Goal: Task Accomplishment & Management: Manage account settings

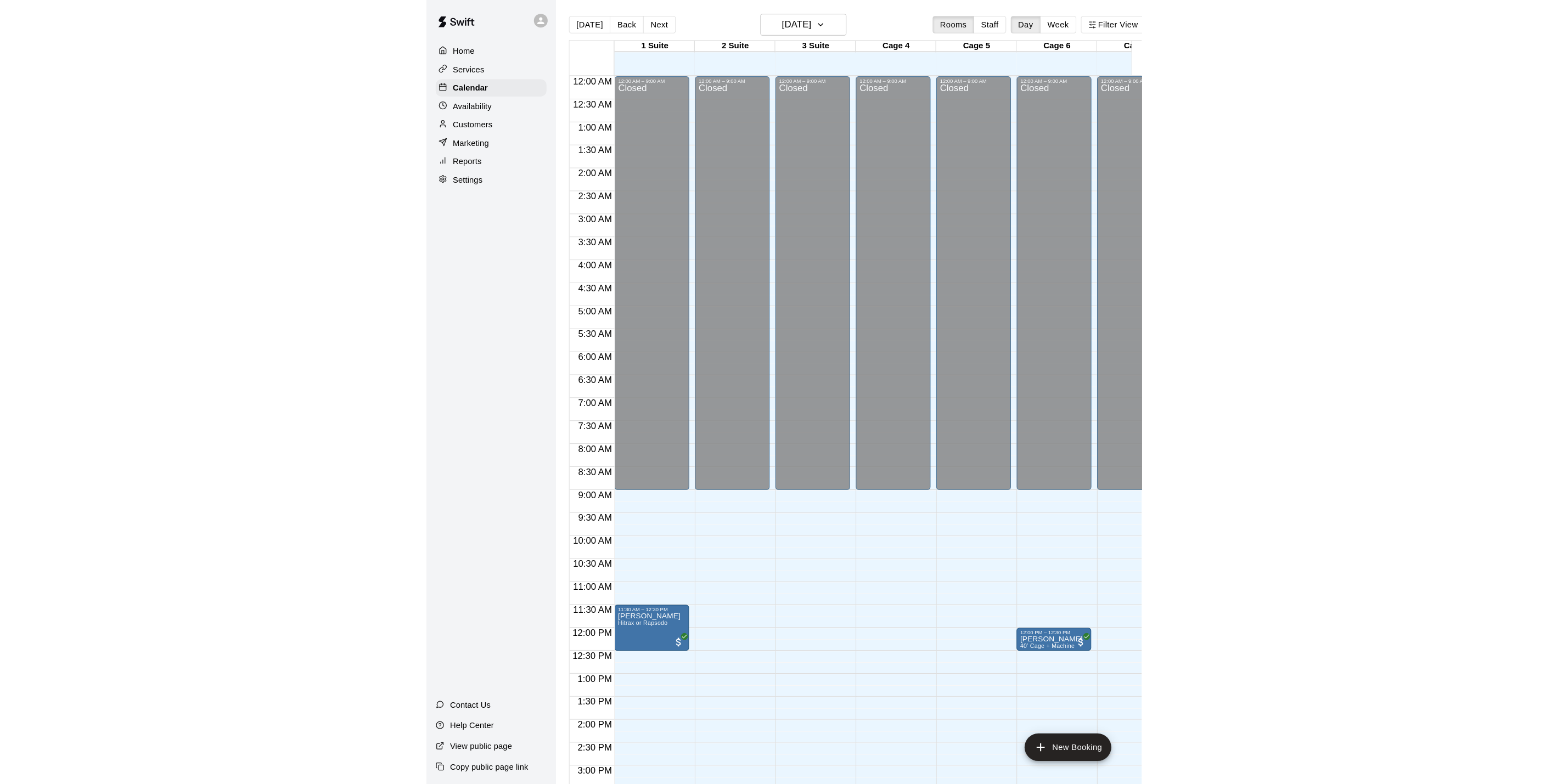
scroll to position [297, 0]
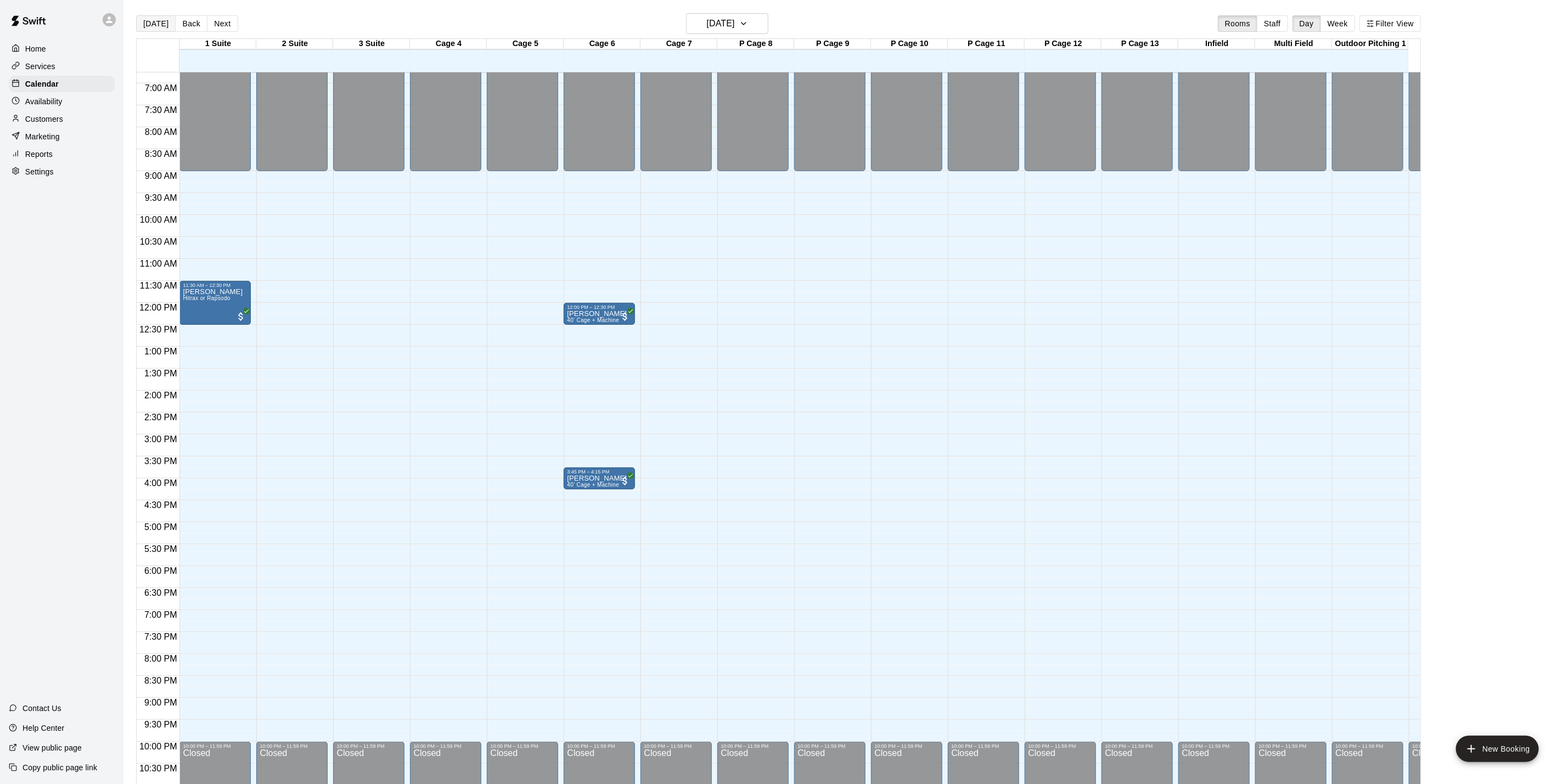
click at [144, 28] on button "[DATE]" at bounding box center [156, 23] width 39 height 17
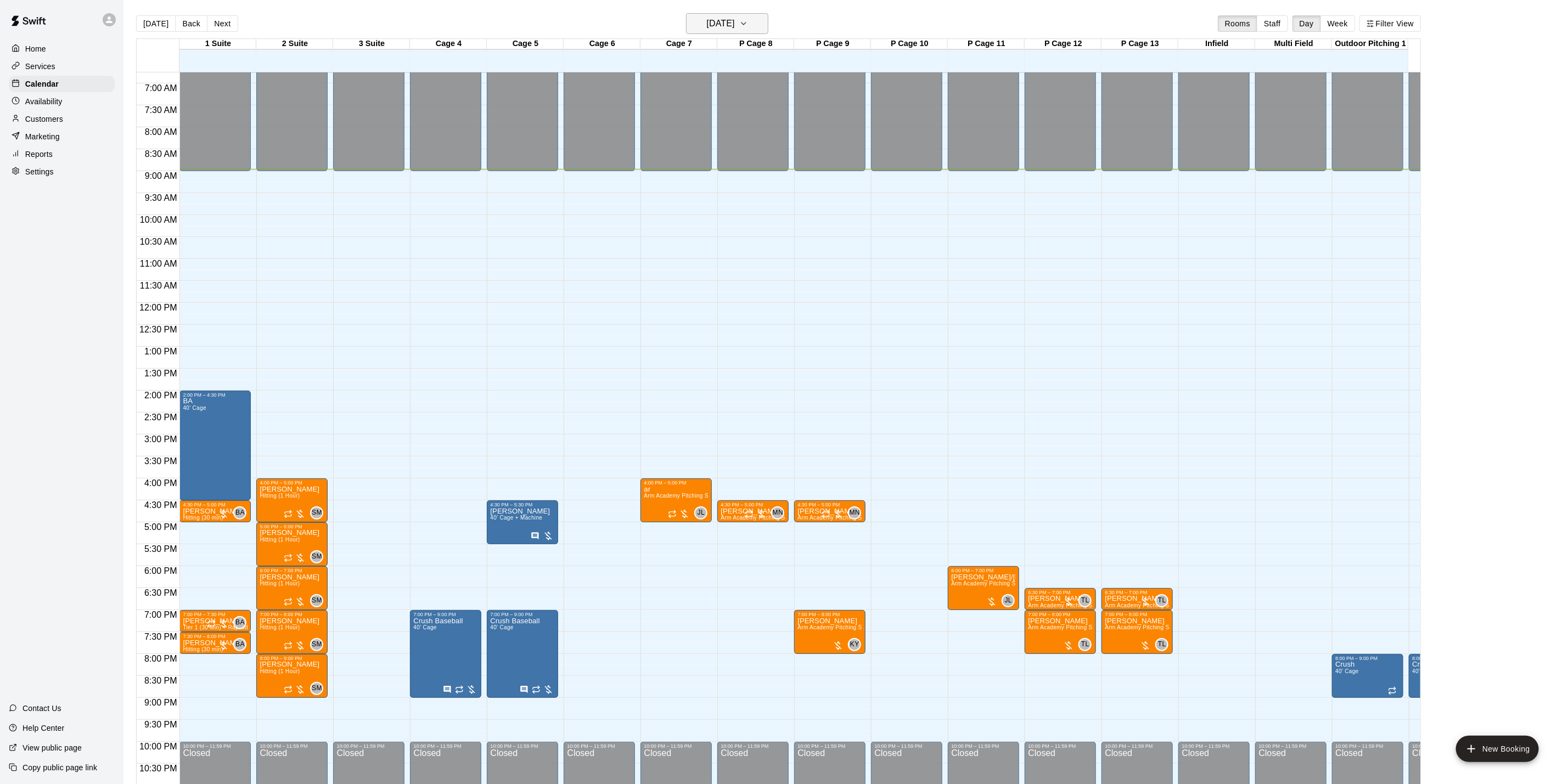
click at [683, 20] on h6 "[DATE]" at bounding box center [721, 23] width 28 height 15
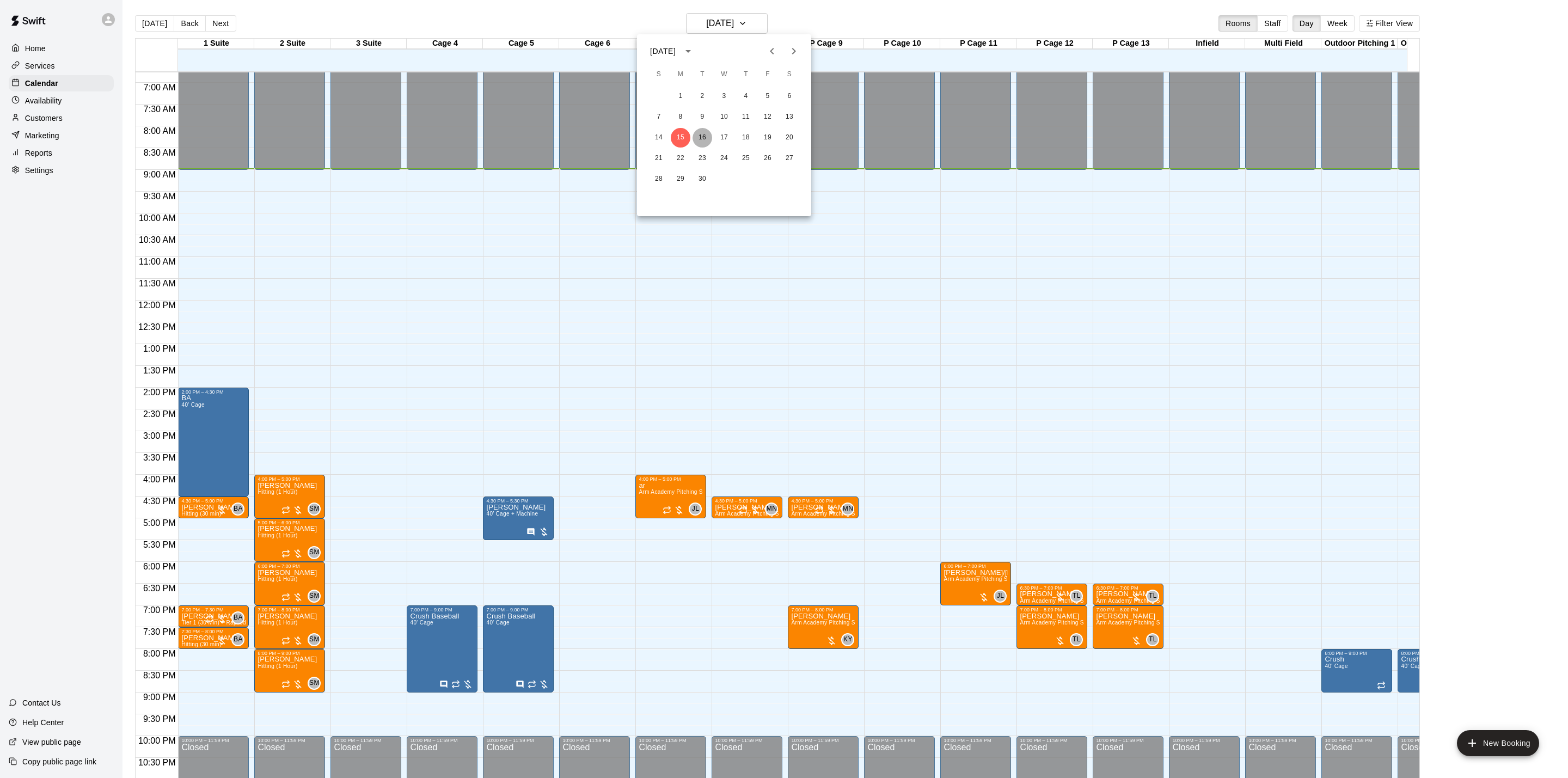
click at [677, 137] on button "16" at bounding box center [702, 138] width 19 height 19
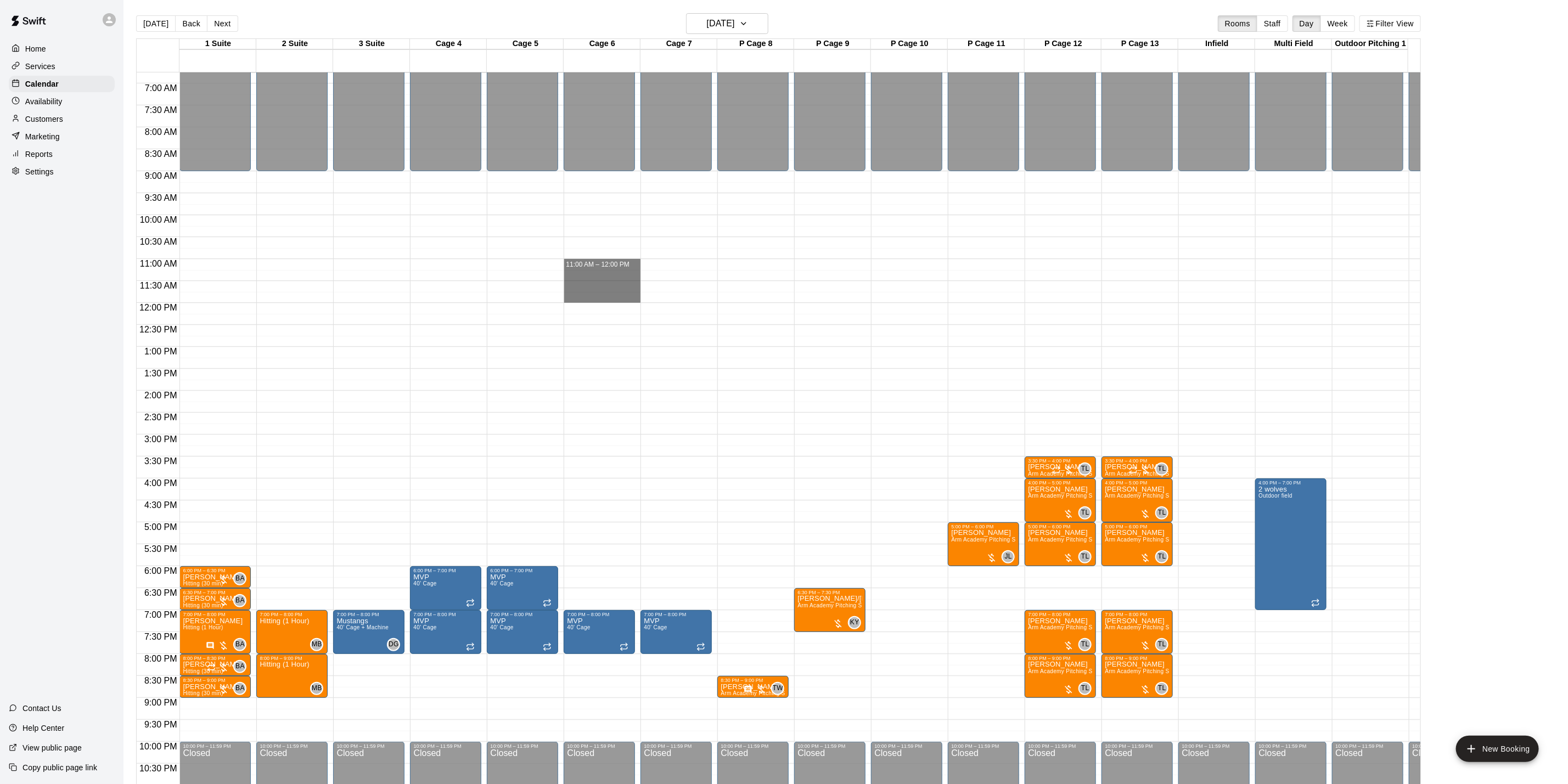
drag, startPoint x: 592, startPoint y: 263, endPoint x: 587, endPoint y: 297, distance: 34.4
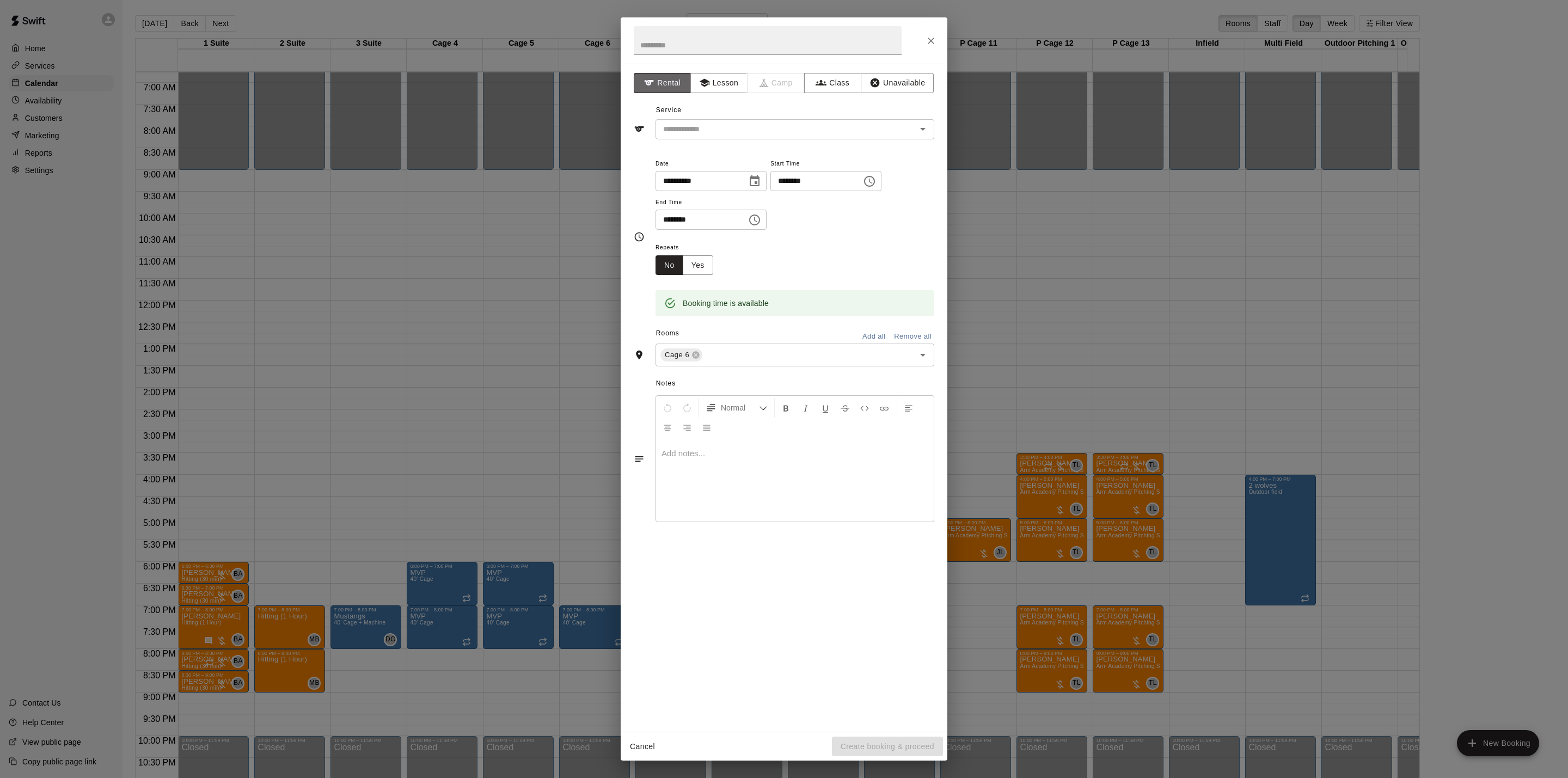
click at [670, 85] on button "Rental" at bounding box center [662, 83] width 57 height 20
click at [677, 79] on button "Lesson" at bounding box center [719, 83] width 57 height 20
click at [663, 85] on button "Rental" at bounding box center [662, 83] width 57 height 20
click at [677, 87] on button "Lesson" at bounding box center [719, 83] width 57 height 20
click at [670, 89] on button "Rental" at bounding box center [662, 83] width 57 height 20
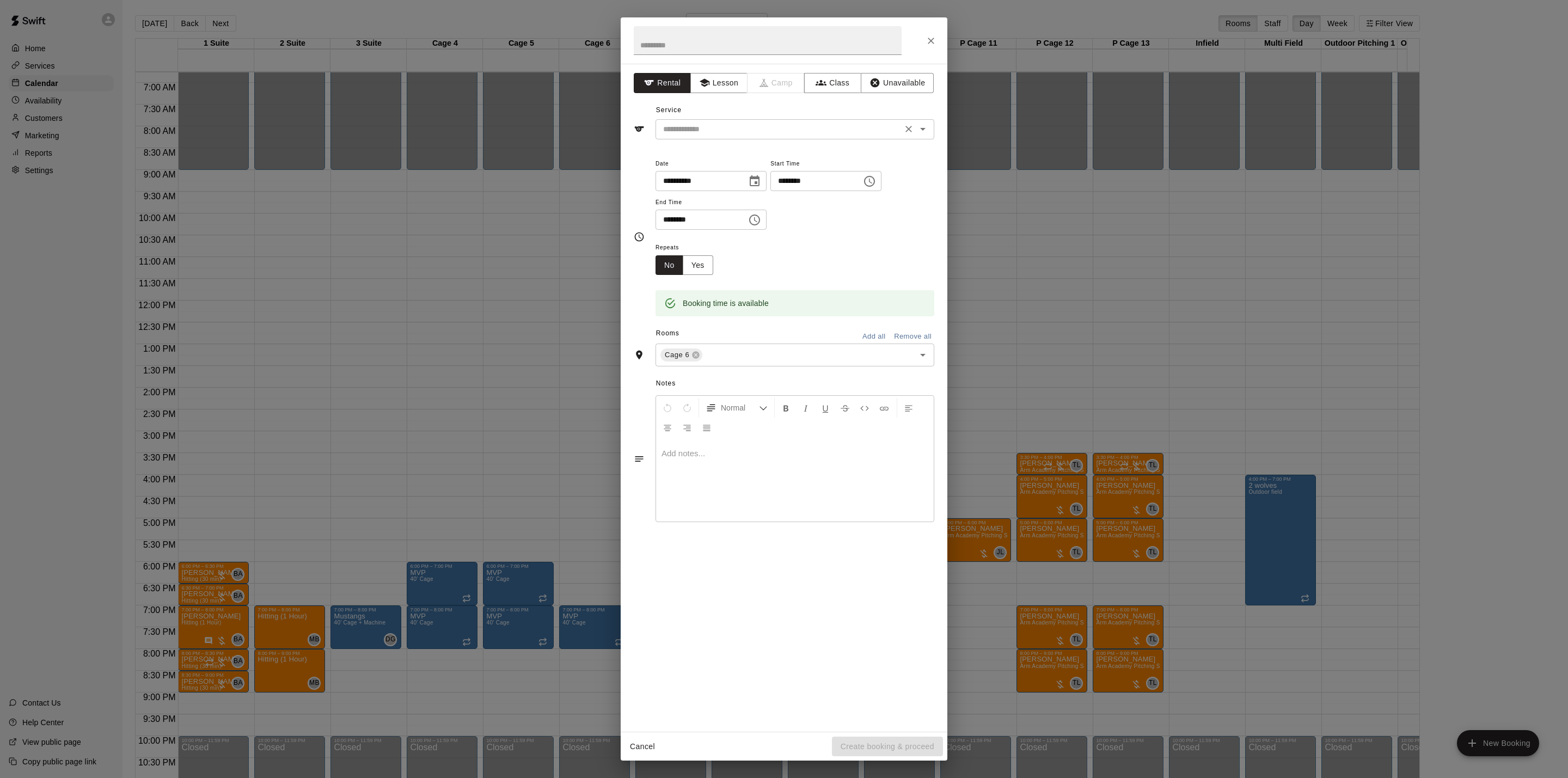
click at [677, 136] on input "text" at bounding box center [779, 129] width 240 height 13
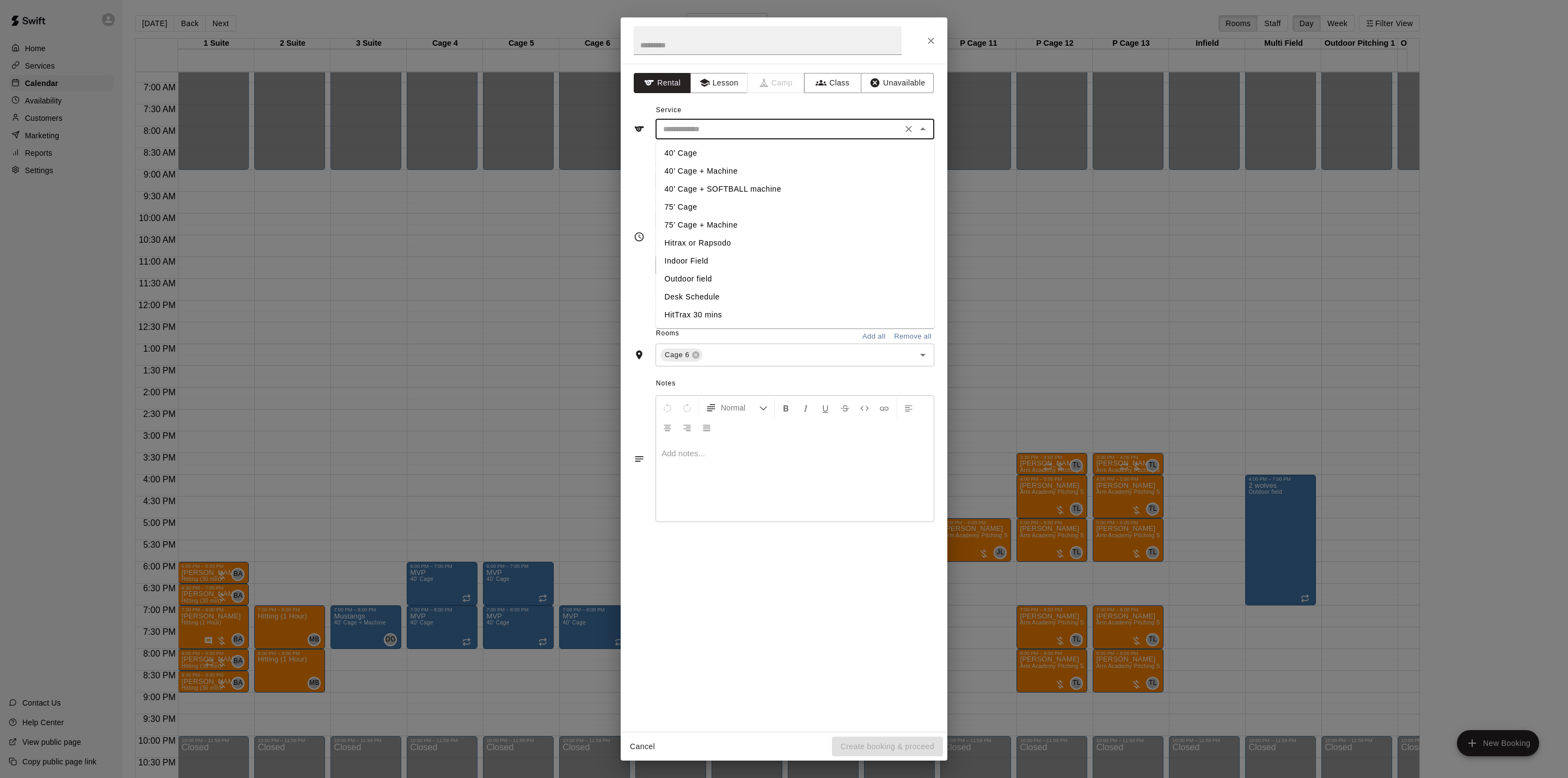
click at [677, 167] on li "40’ Cage + Machine" at bounding box center [796, 172] width 279 height 18
type input "**********"
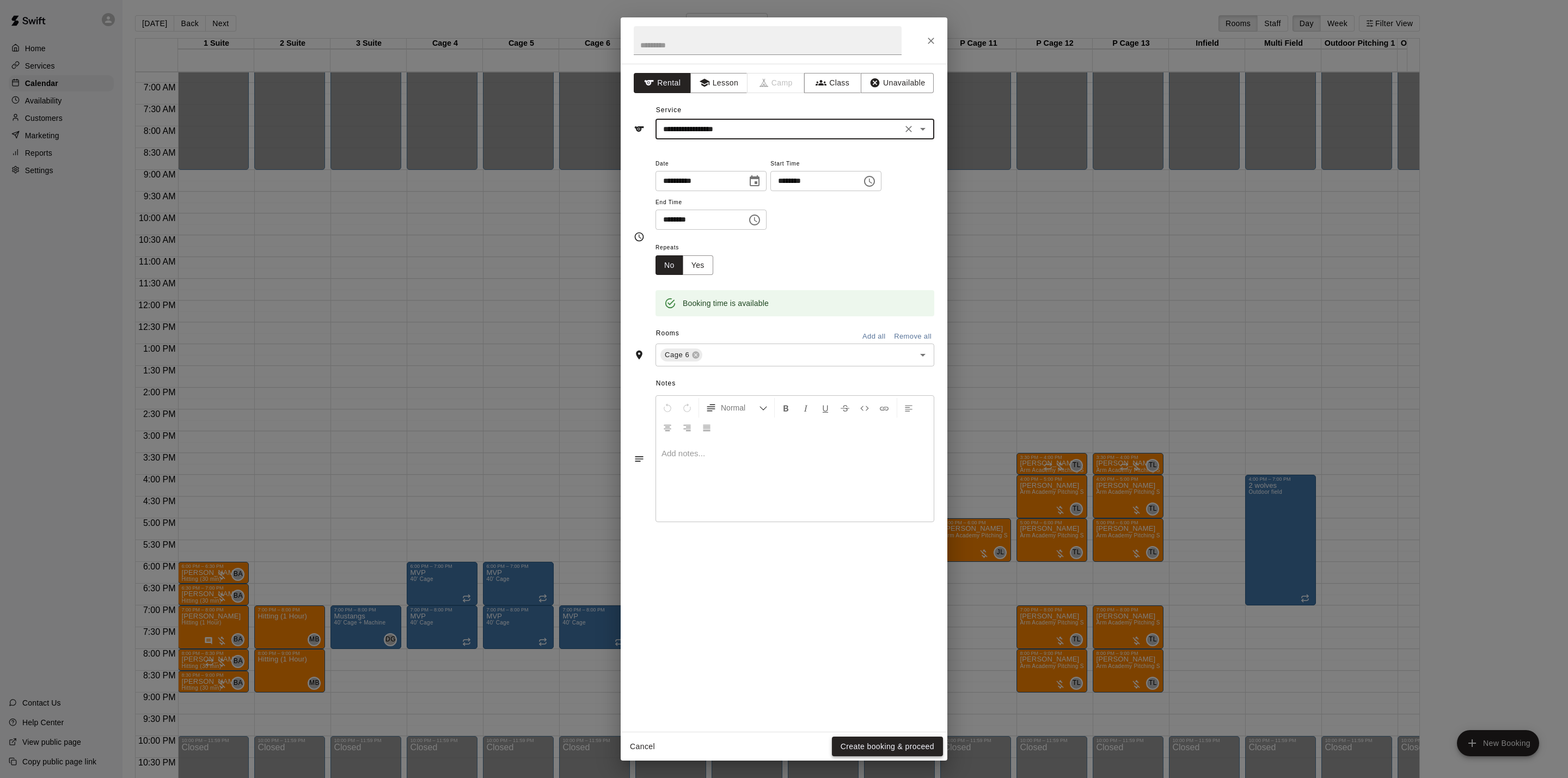
click at [677, 743] on button "Create booking & proceed" at bounding box center [887, 746] width 111 height 20
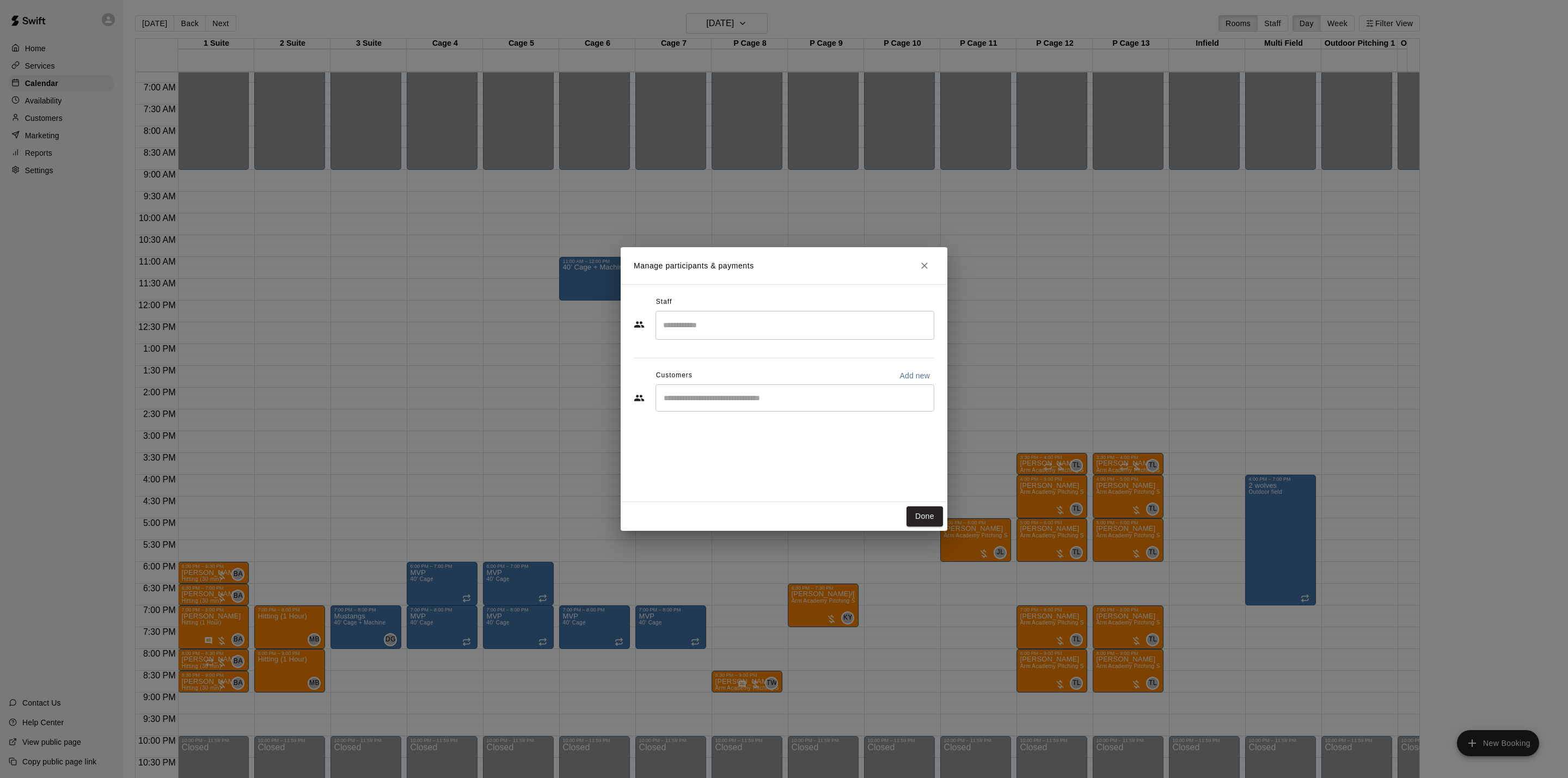
click at [677, 402] on input "Start typing to search customers..." at bounding box center [795, 398] width 269 height 11
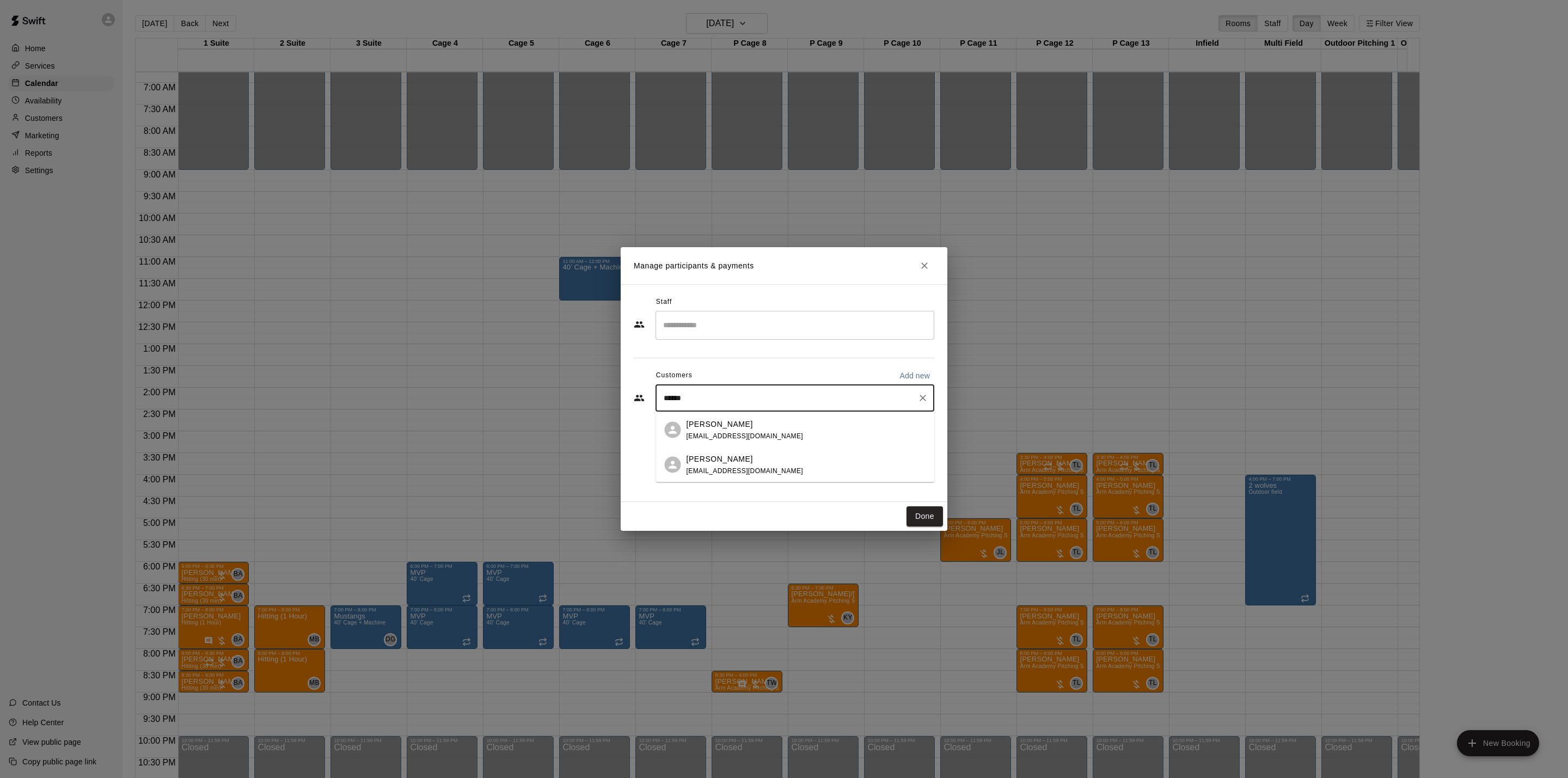
type input "*******"
click at [677, 440] on div "[PERSON_NAME] [EMAIL_ADDRESS][DOMAIN_NAME]" at bounding box center [745, 430] width 117 height 23
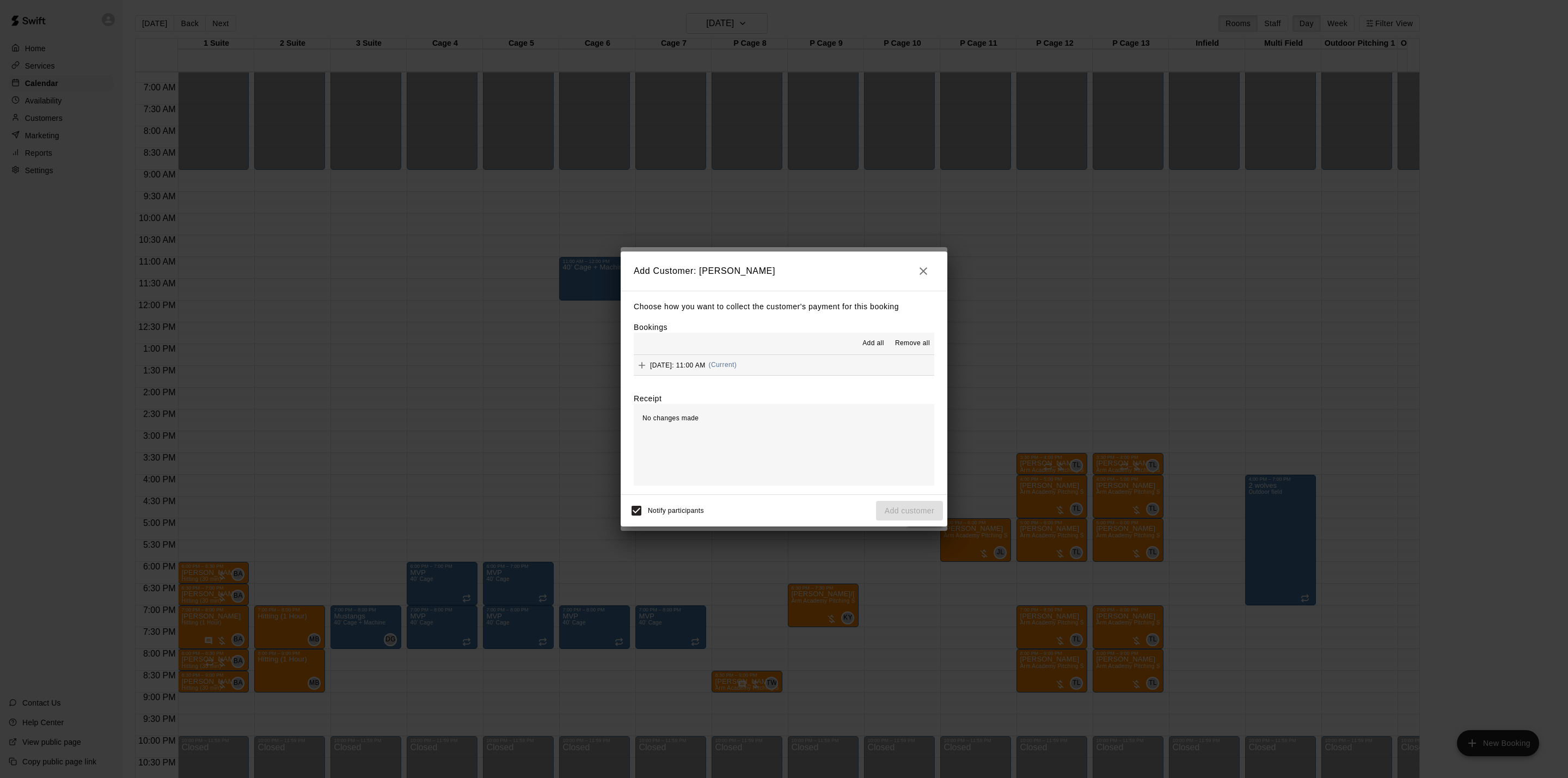
click at [668, 371] on div "[DATE]: 11:00 AM (Current)" at bounding box center [685, 365] width 103 height 16
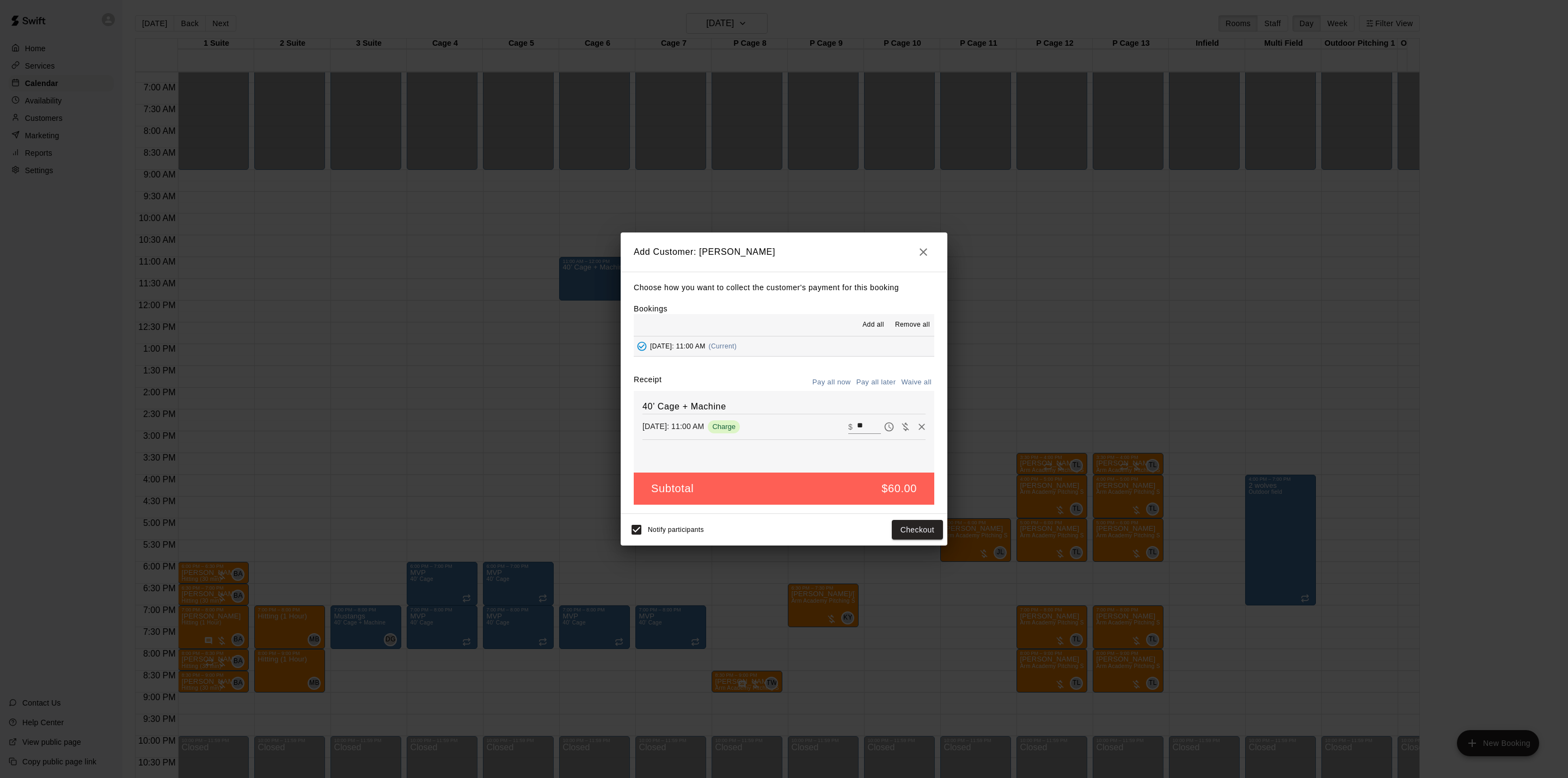
click at [677, 384] on button "Pay all later" at bounding box center [876, 382] width 45 height 17
click at [677, 382] on button "Pay all now" at bounding box center [831, 382] width 44 height 17
click at [677, 388] on button "Pay all later" at bounding box center [876, 382] width 45 height 17
click at [677, 525] on button "Add customer" at bounding box center [909, 530] width 67 height 20
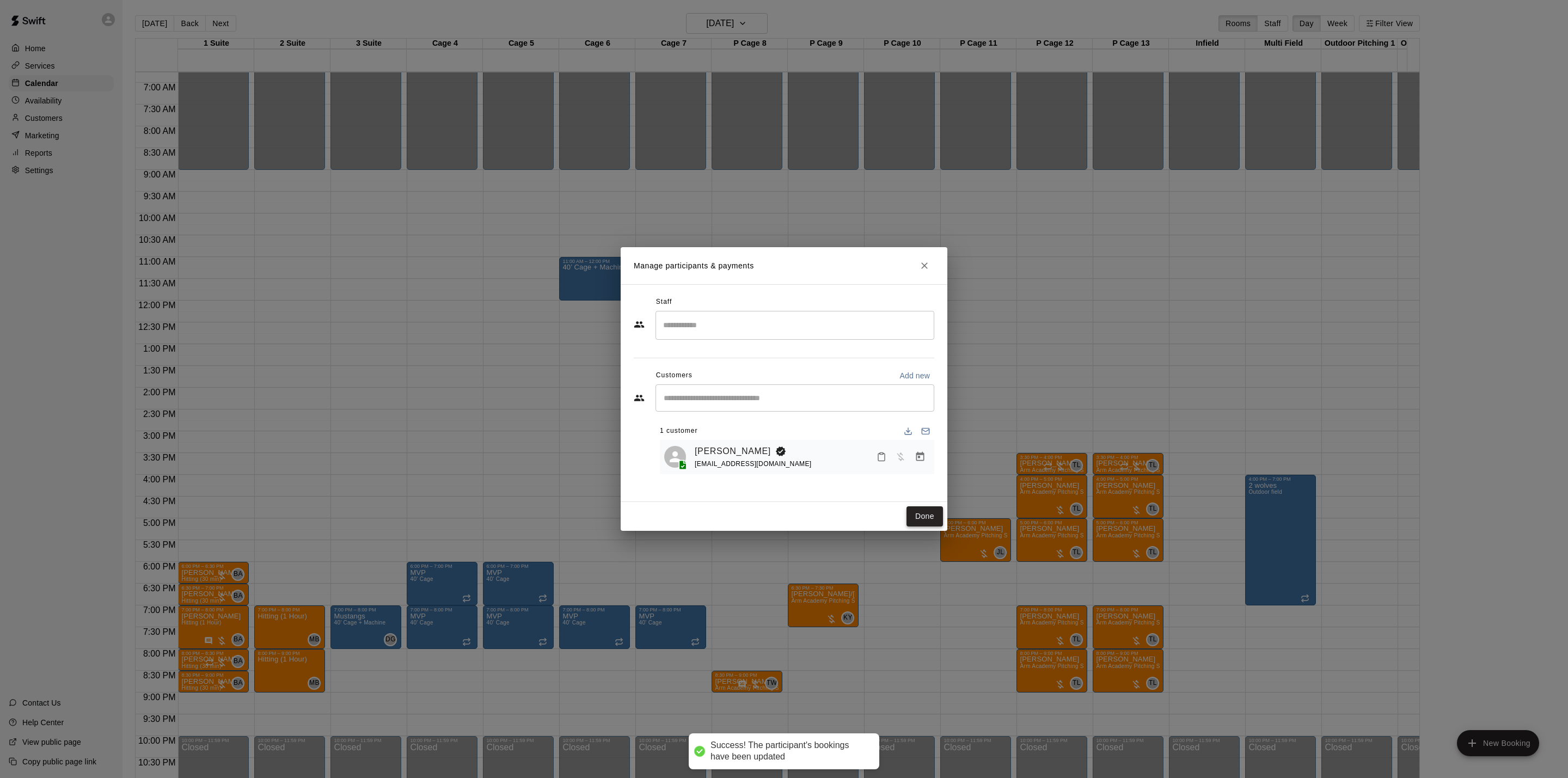
click at [677, 515] on button "Done" at bounding box center [925, 516] width 37 height 20
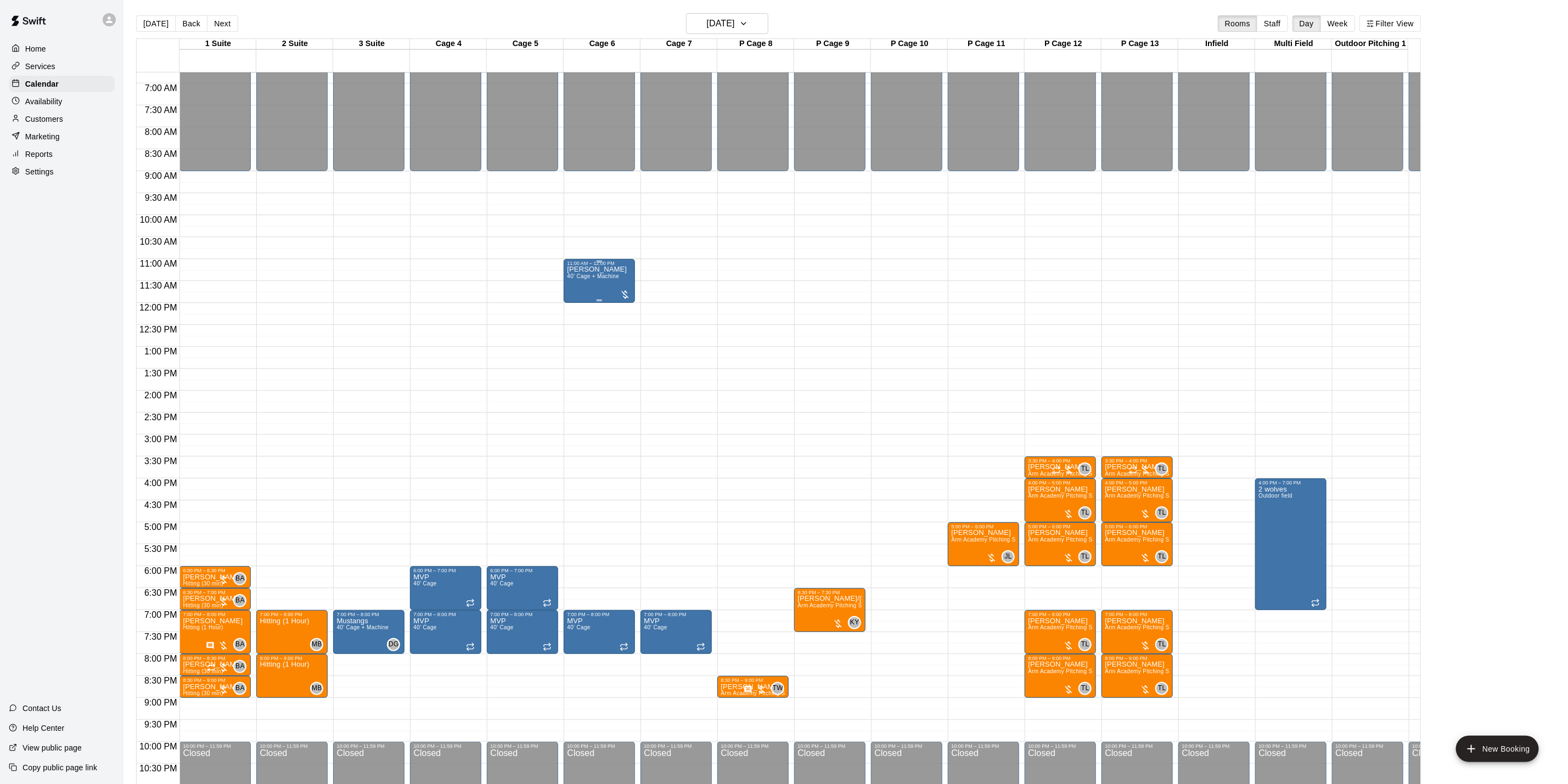
click at [578, 269] on p "[PERSON_NAME]" at bounding box center [597, 269] width 60 height 0
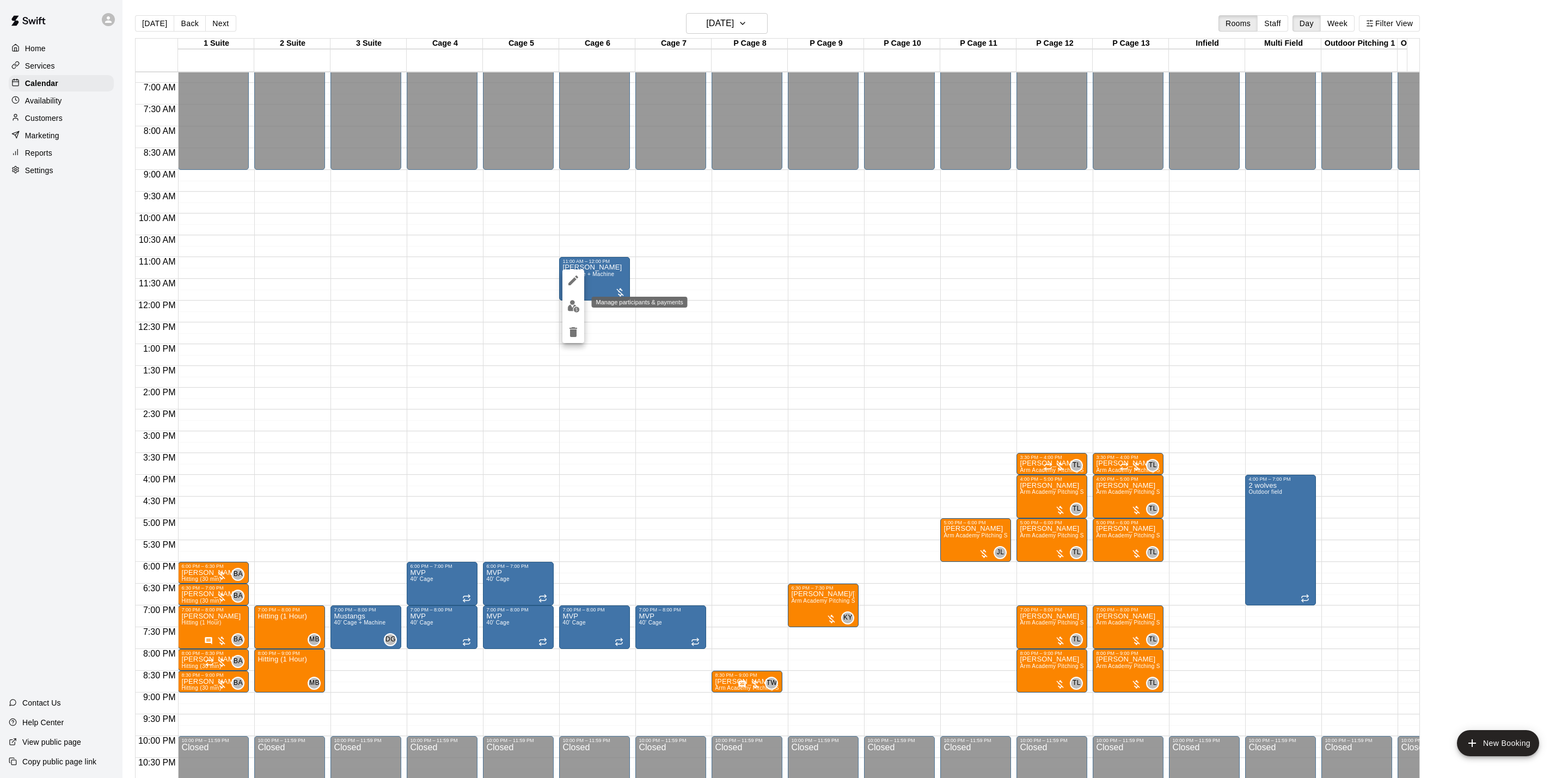
click at [570, 298] on button "edit" at bounding box center [573, 306] width 22 height 21
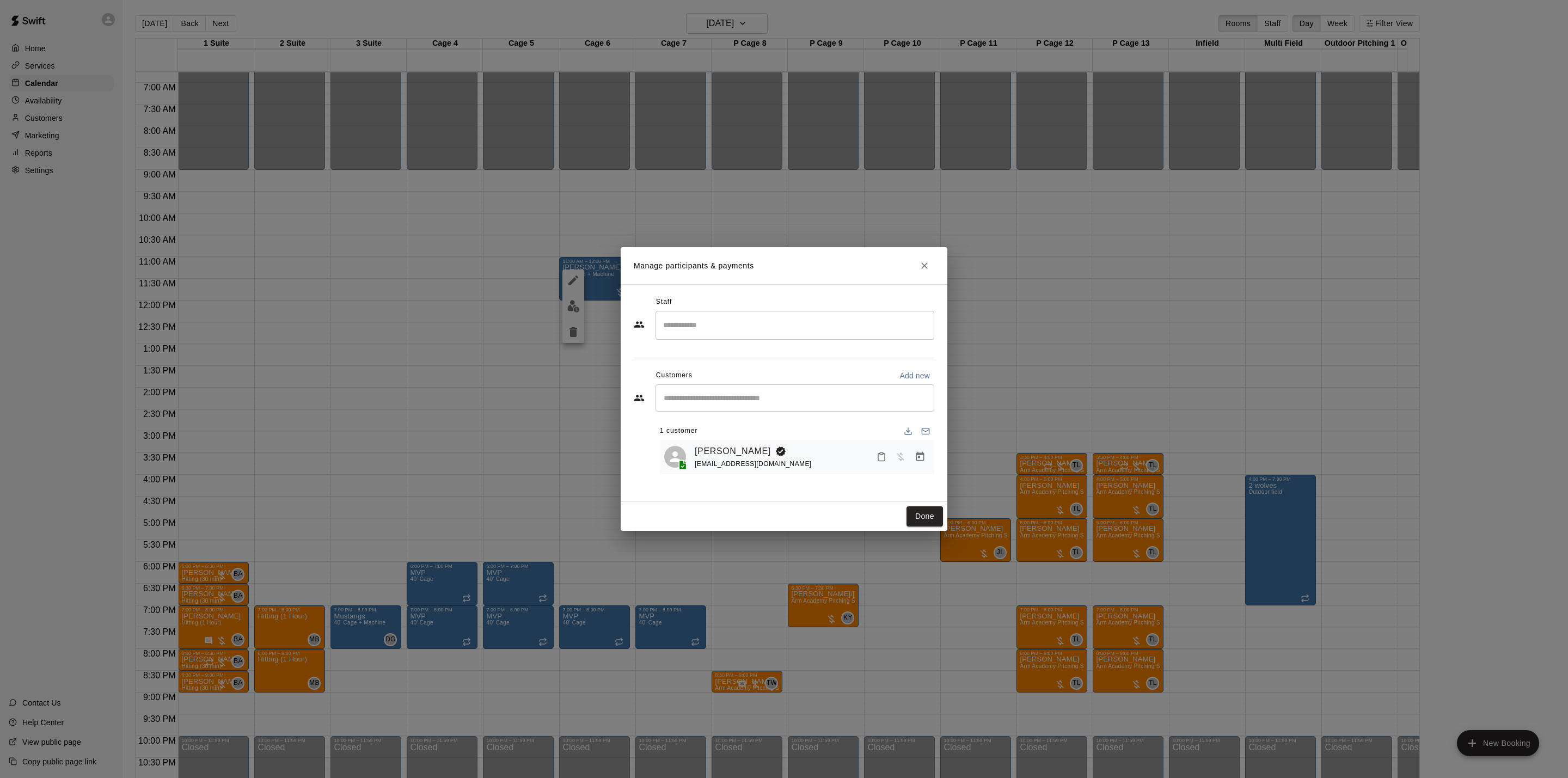
click at [677, 369] on div "Manage participants & payments Staff ​ Customers Add new ​ 1 customer [PERSON_N…" at bounding box center [784, 389] width 1568 height 778
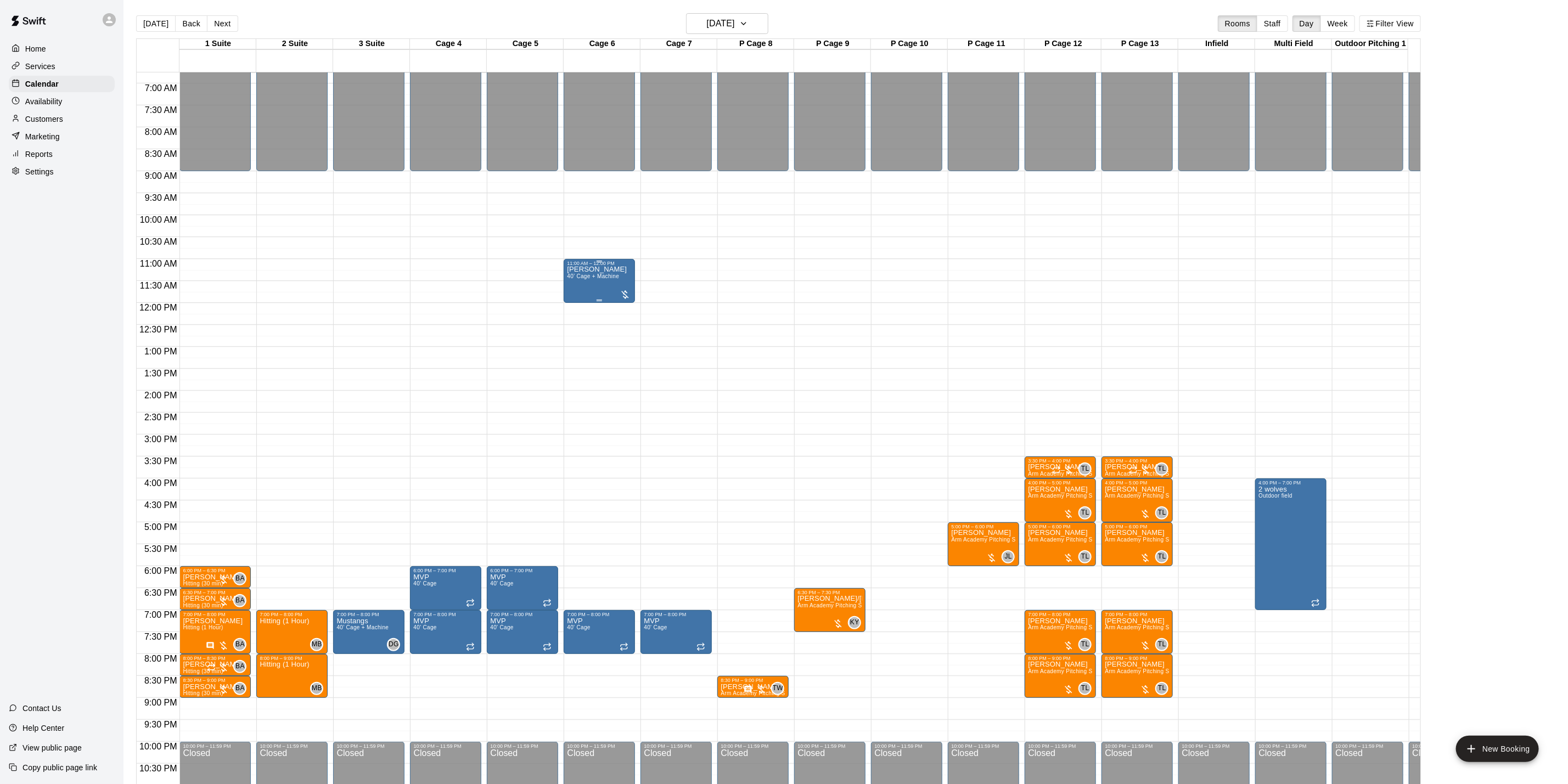
click at [590, 286] on div "[PERSON_NAME] 40’ Cage + Machine" at bounding box center [597, 658] width 60 height 784
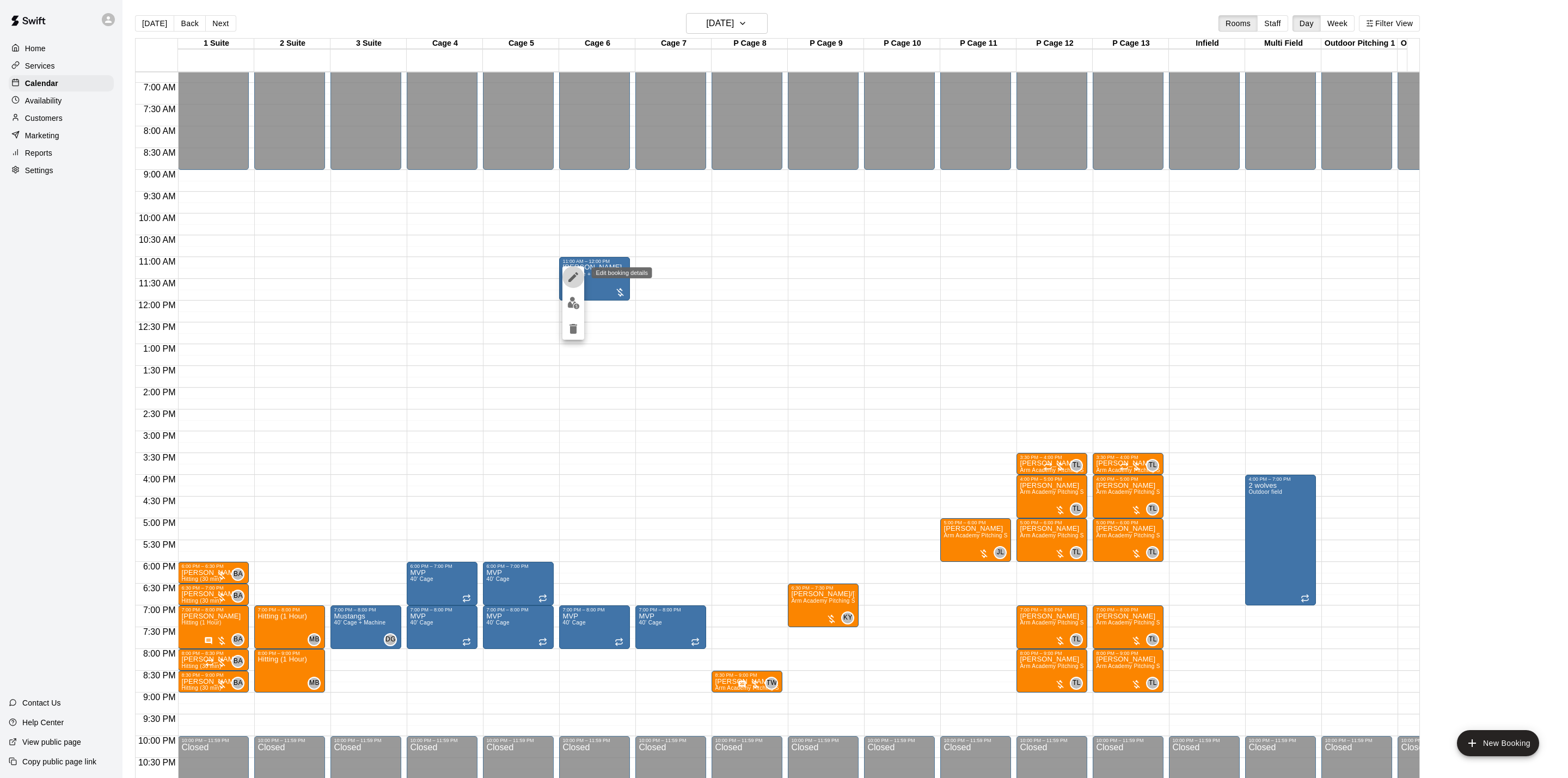
click at [572, 280] on icon "edit" at bounding box center [573, 277] width 10 height 10
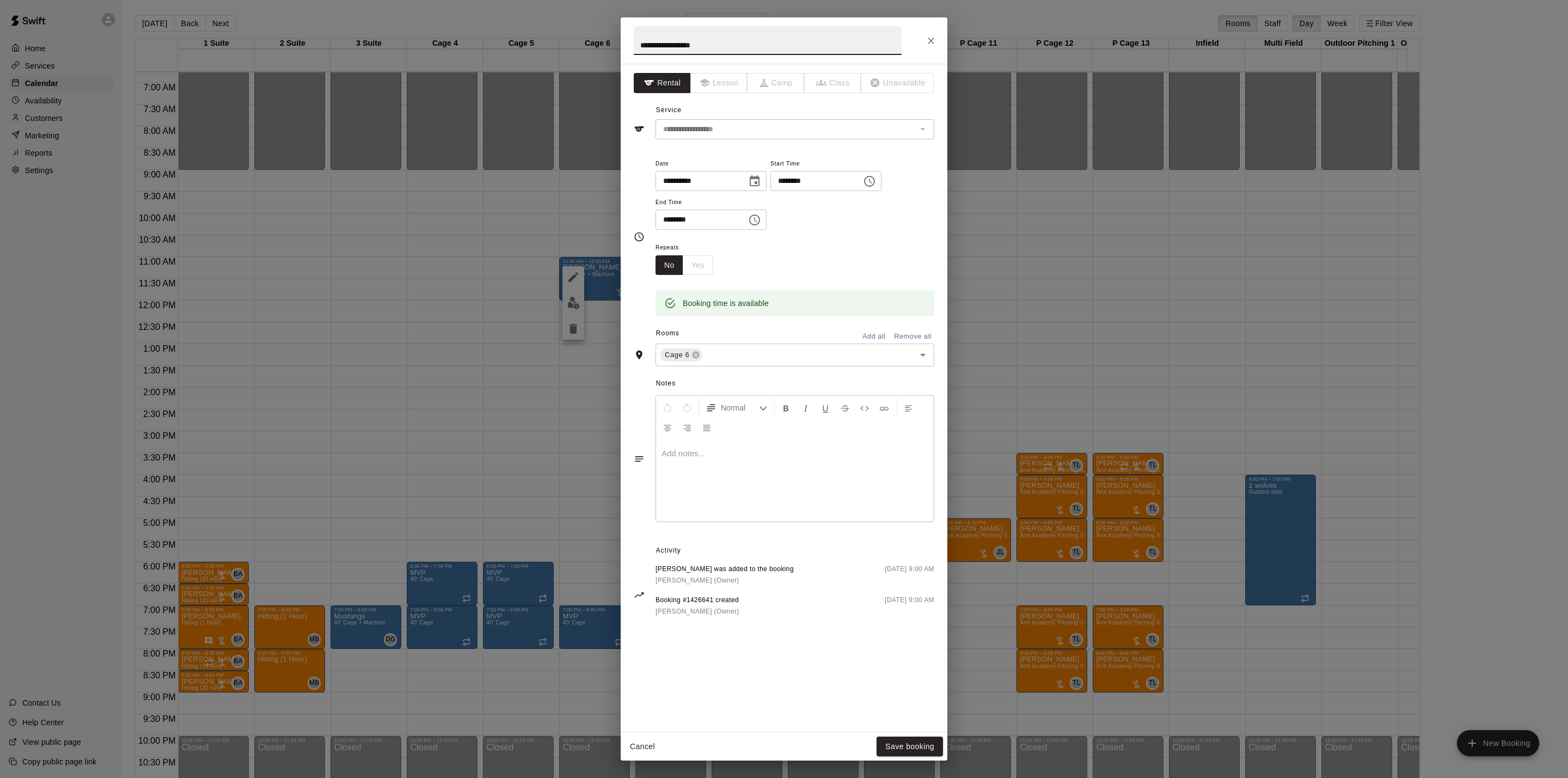
click at [677, 187] on input "********" at bounding box center [813, 181] width 84 height 20
click at [677, 226] on div "**********" at bounding box center [784, 389] width 1568 height 778
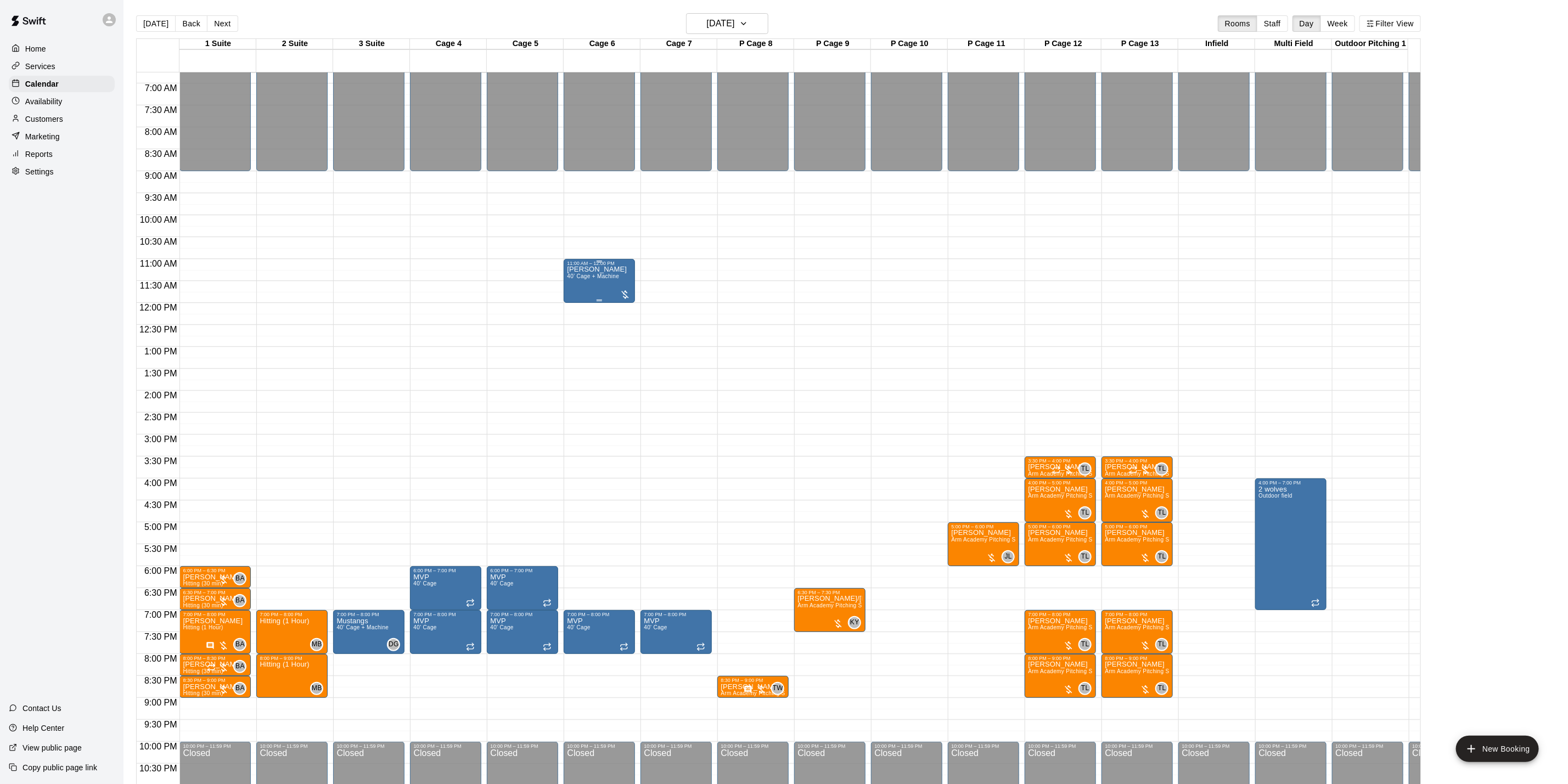
click at [614, 275] on div "[PERSON_NAME] 40’ Cage + Machine" at bounding box center [597, 658] width 60 height 784
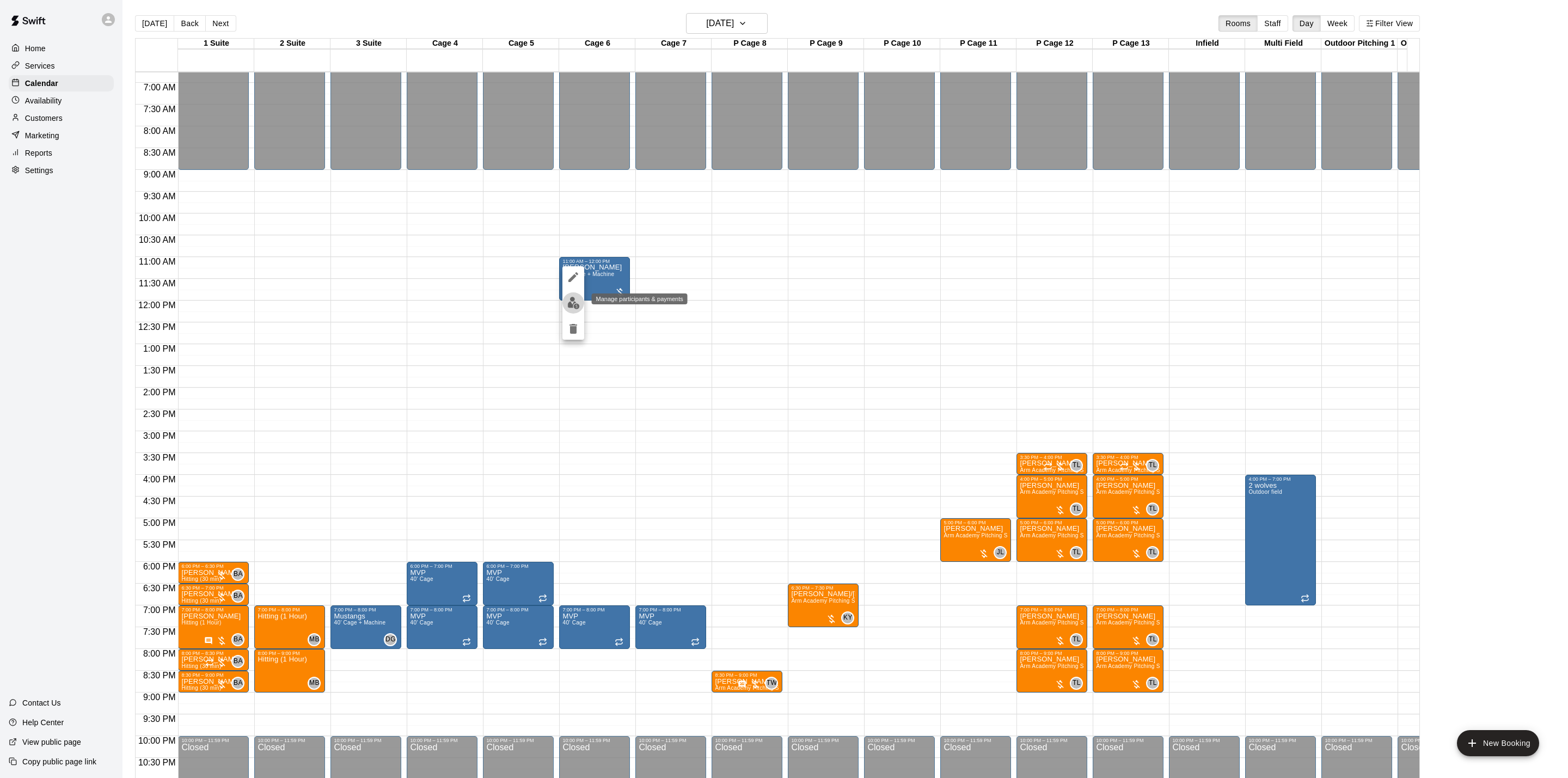
click at [570, 294] on button "edit" at bounding box center [573, 303] width 22 height 21
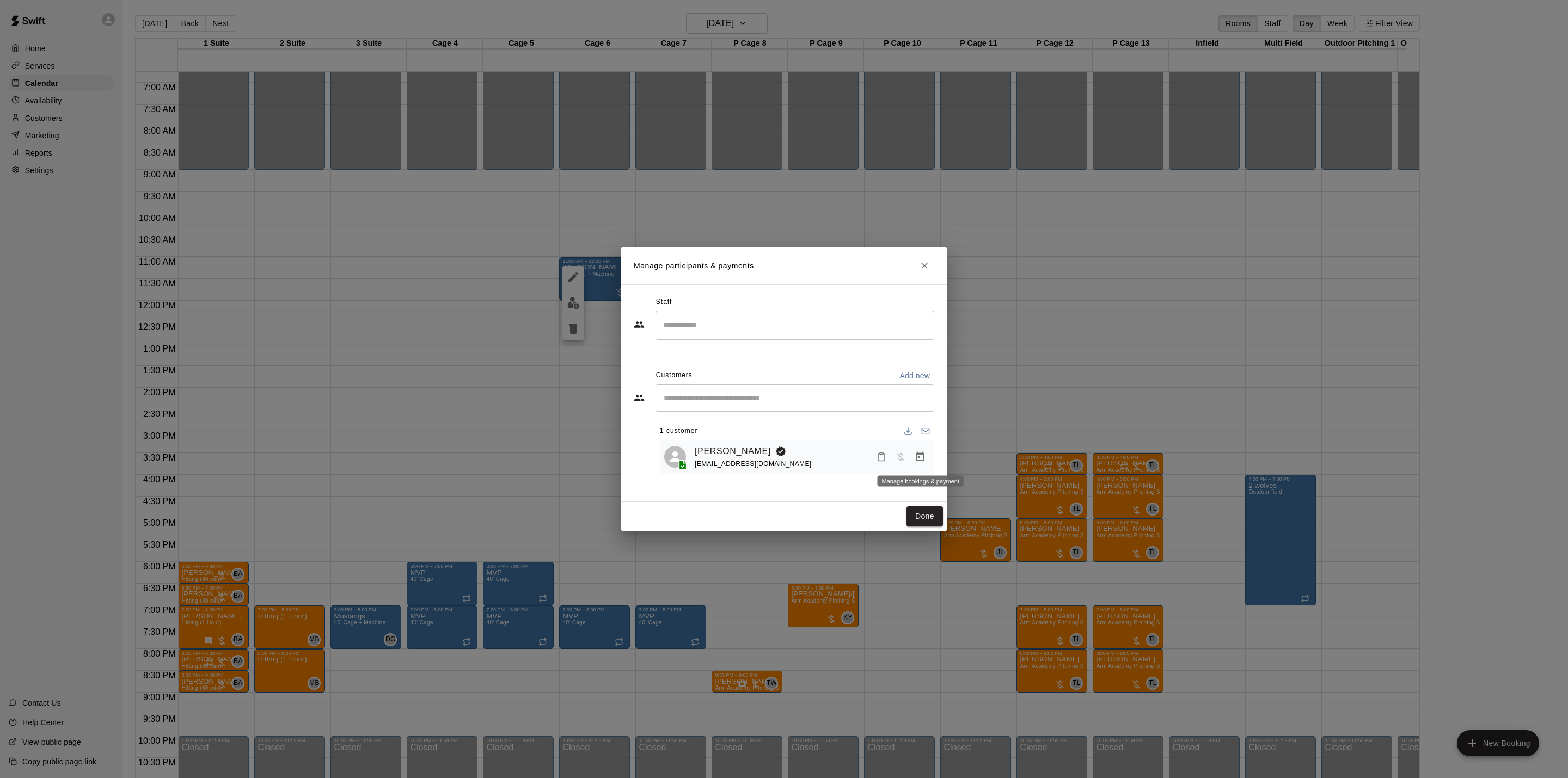
click at [677, 455] on icon "Manage bookings & payment" at bounding box center [920, 456] width 8 height 9
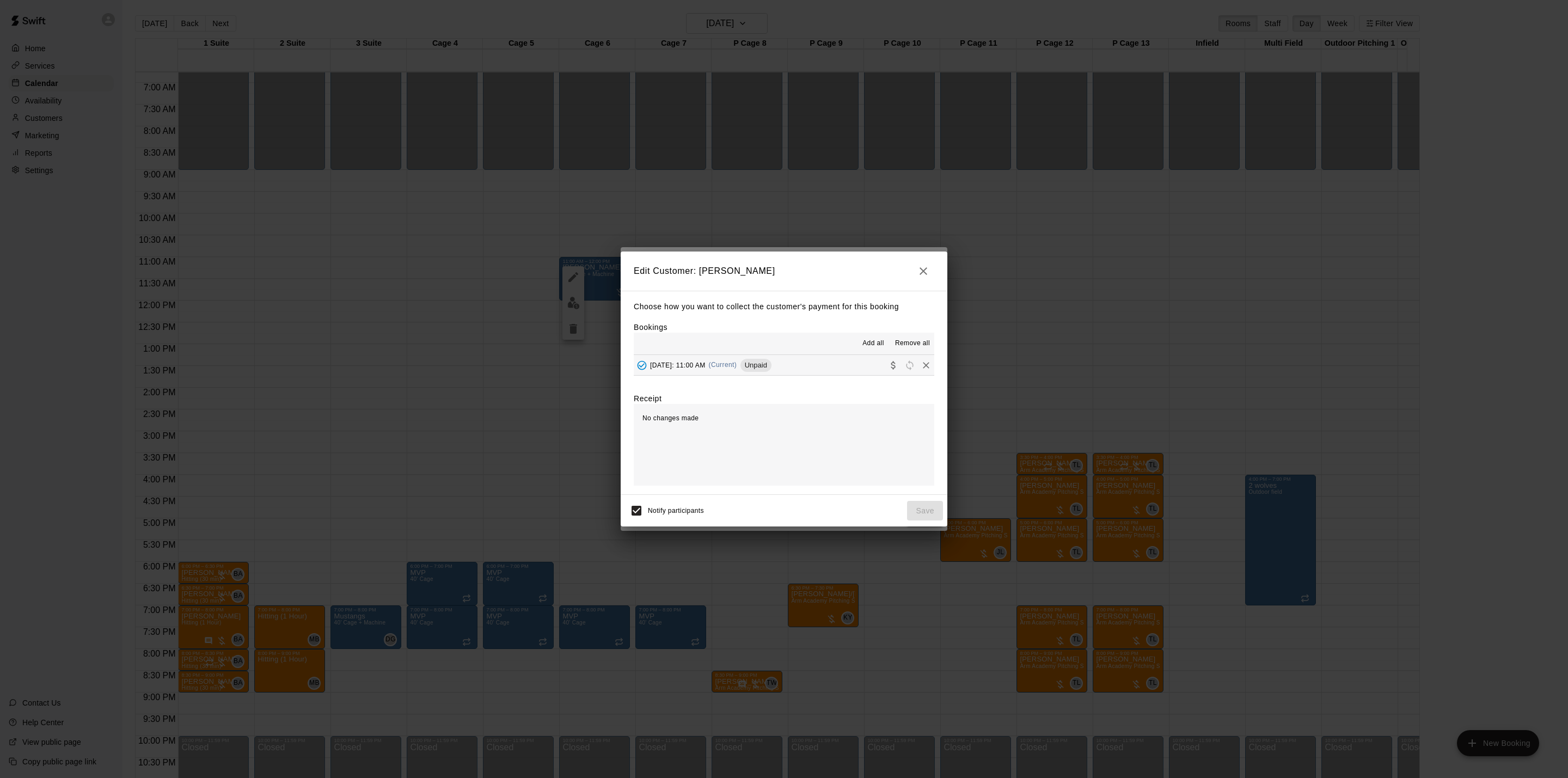
click at [677, 370] on div "[DATE]: 11:00 AM (Current) Unpaid" at bounding box center [702, 365] width 138 height 16
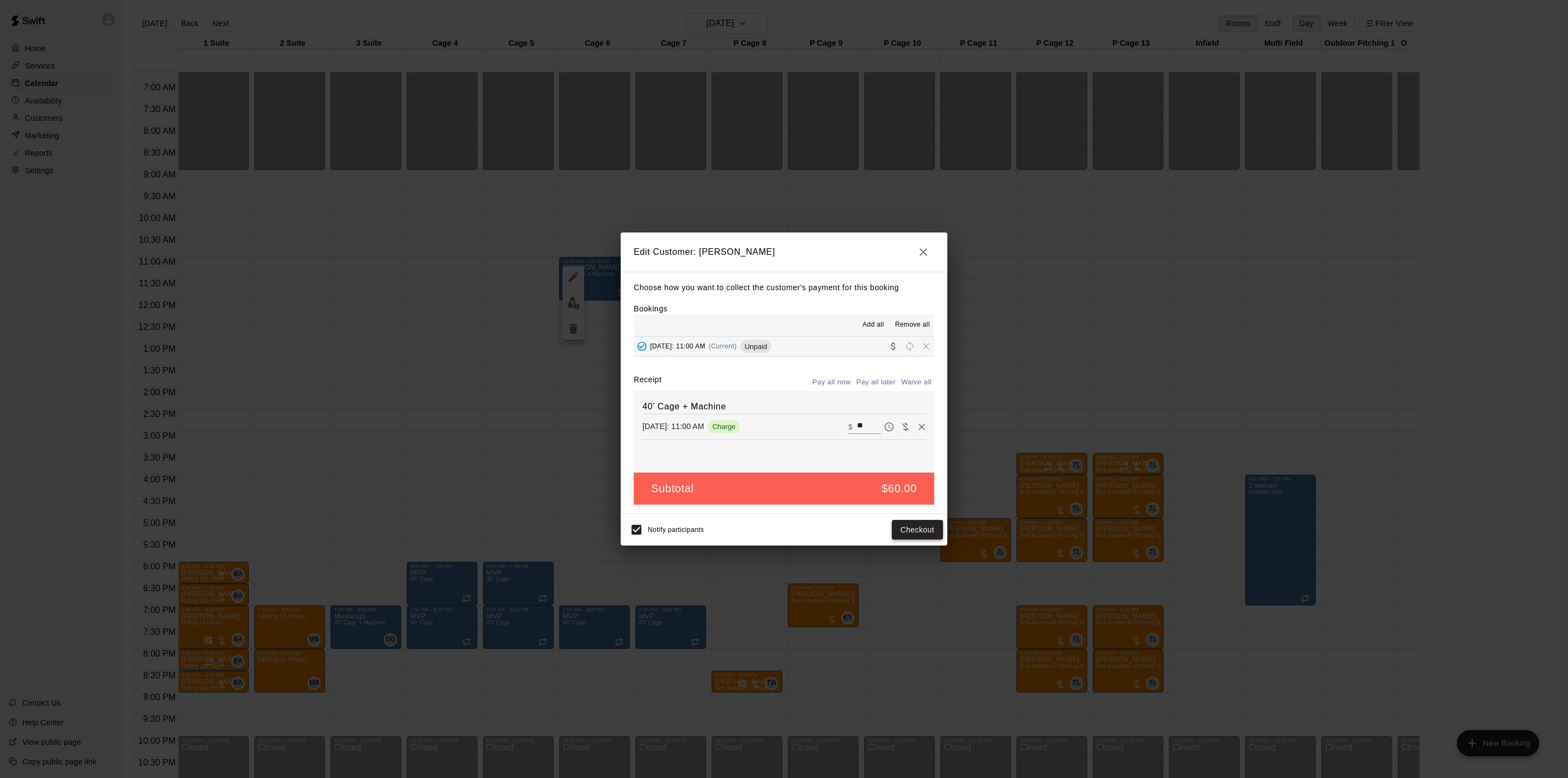
click at [677, 526] on button "Checkout" at bounding box center [917, 530] width 51 height 20
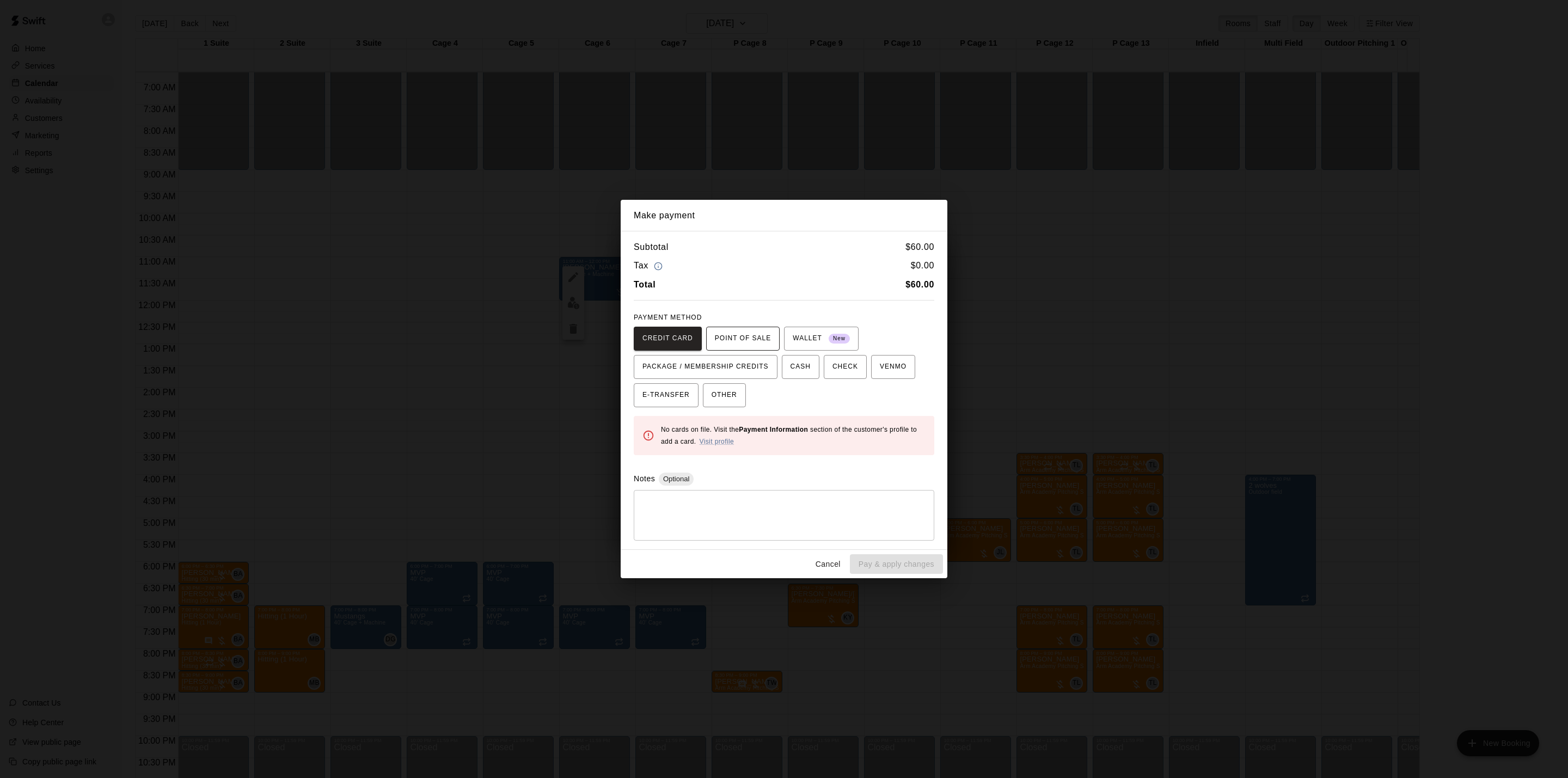
click at [677, 343] on span "POINT OF SALE" at bounding box center [743, 338] width 56 height 18
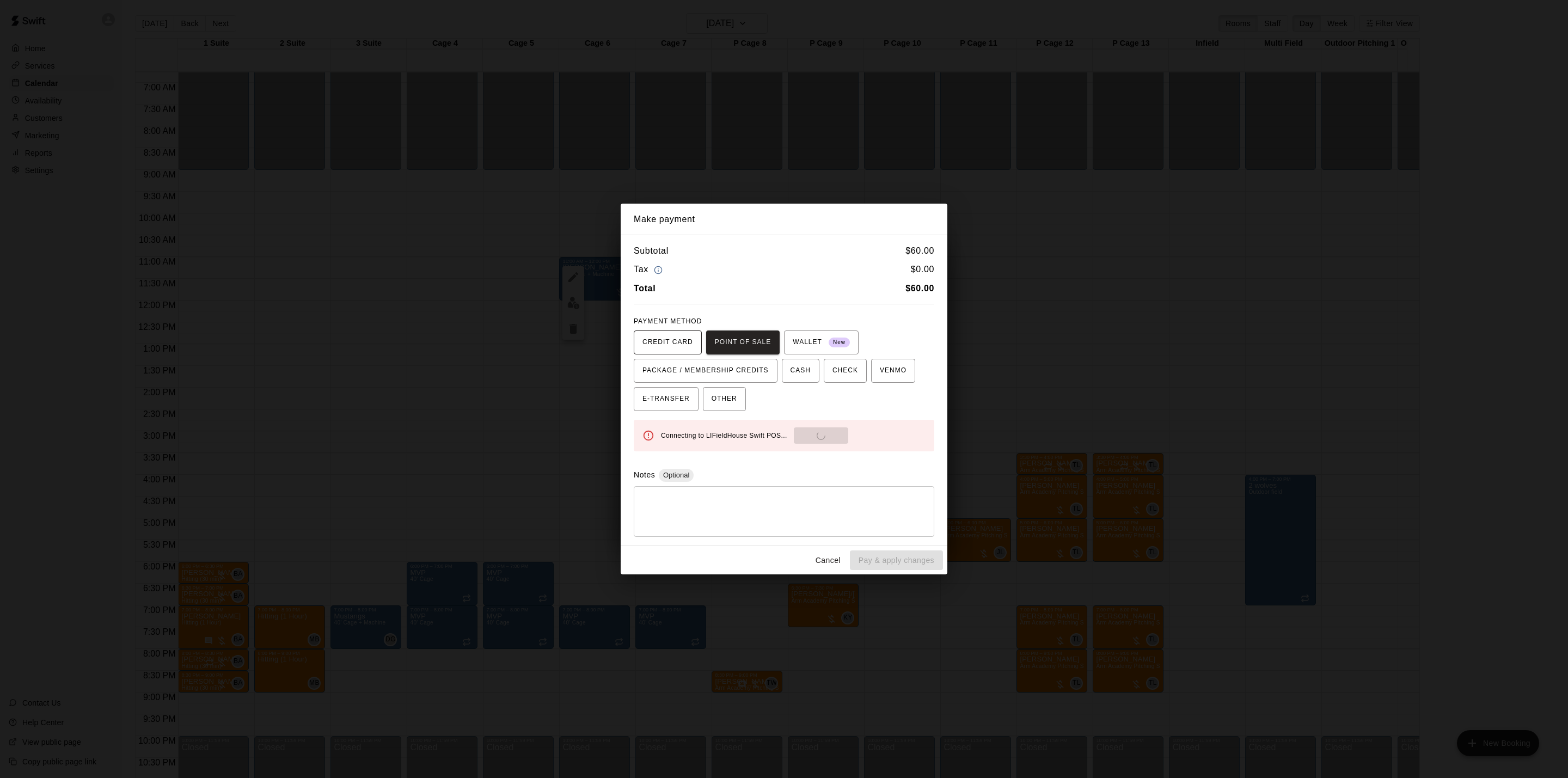
click at [677, 346] on span "CREDIT CARD" at bounding box center [667, 342] width 51 height 18
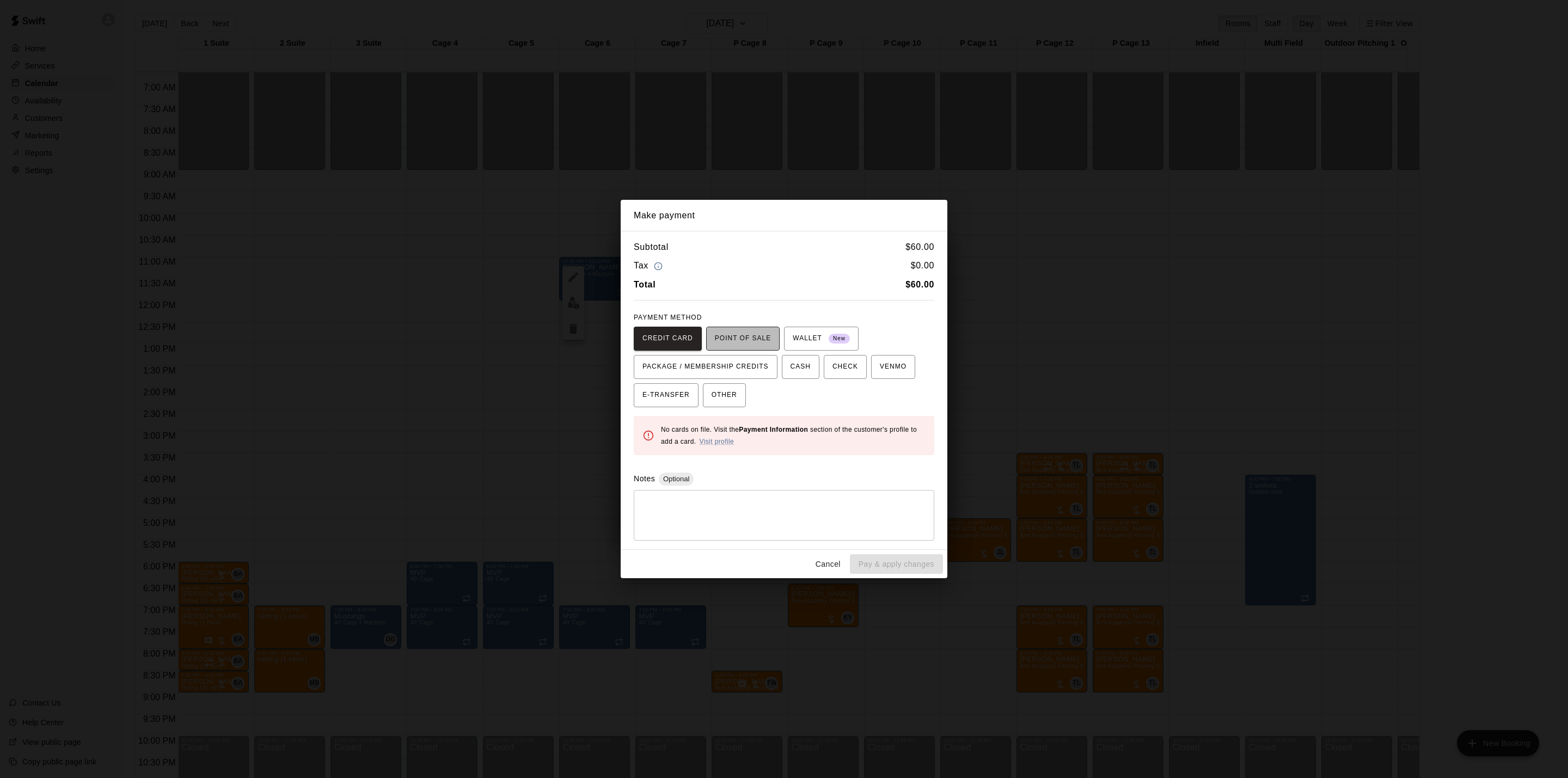
click at [677, 340] on span "POINT OF SALE" at bounding box center [743, 338] width 56 height 18
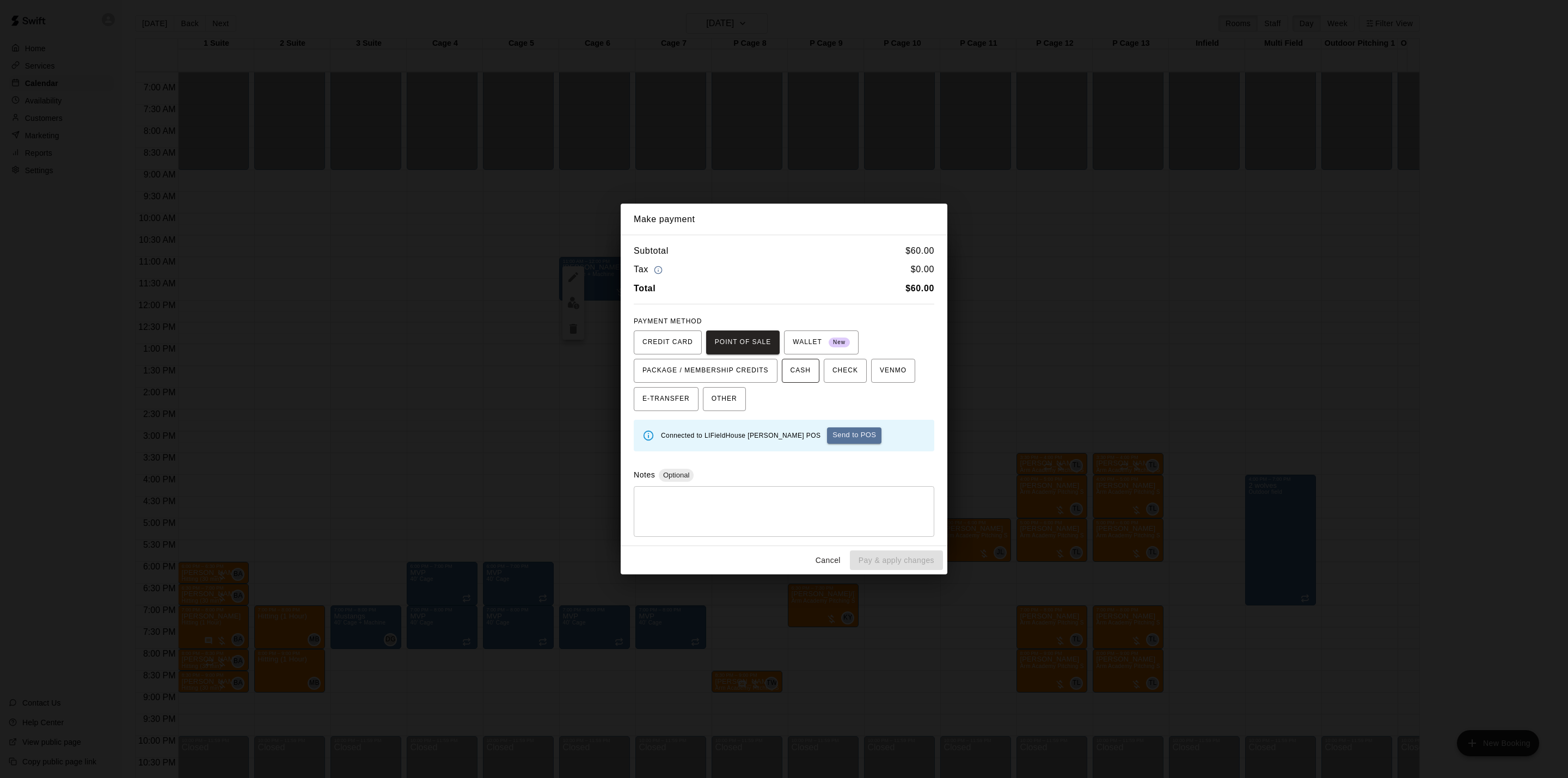
click at [677, 377] on span "CASH" at bounding box center [800, 371] width 20 height 18
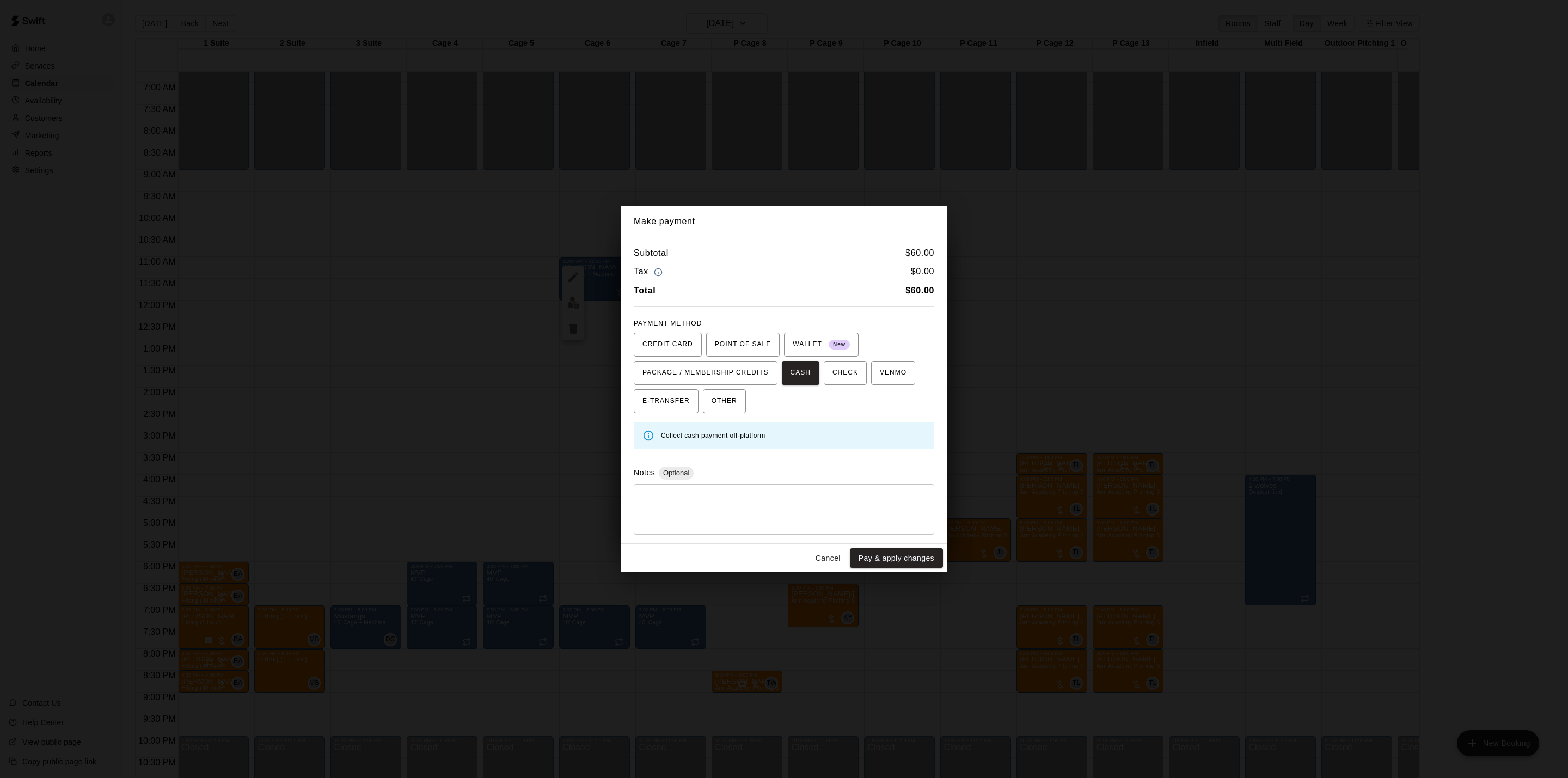
click at [677, 309] on div "Make payment Subtotal $ 60.00 Tax $ 0.00 Total $ 60.00 PAYMENT METHOD CREDIT CA…" at bounding box center [784, 389] width 1568 height 778
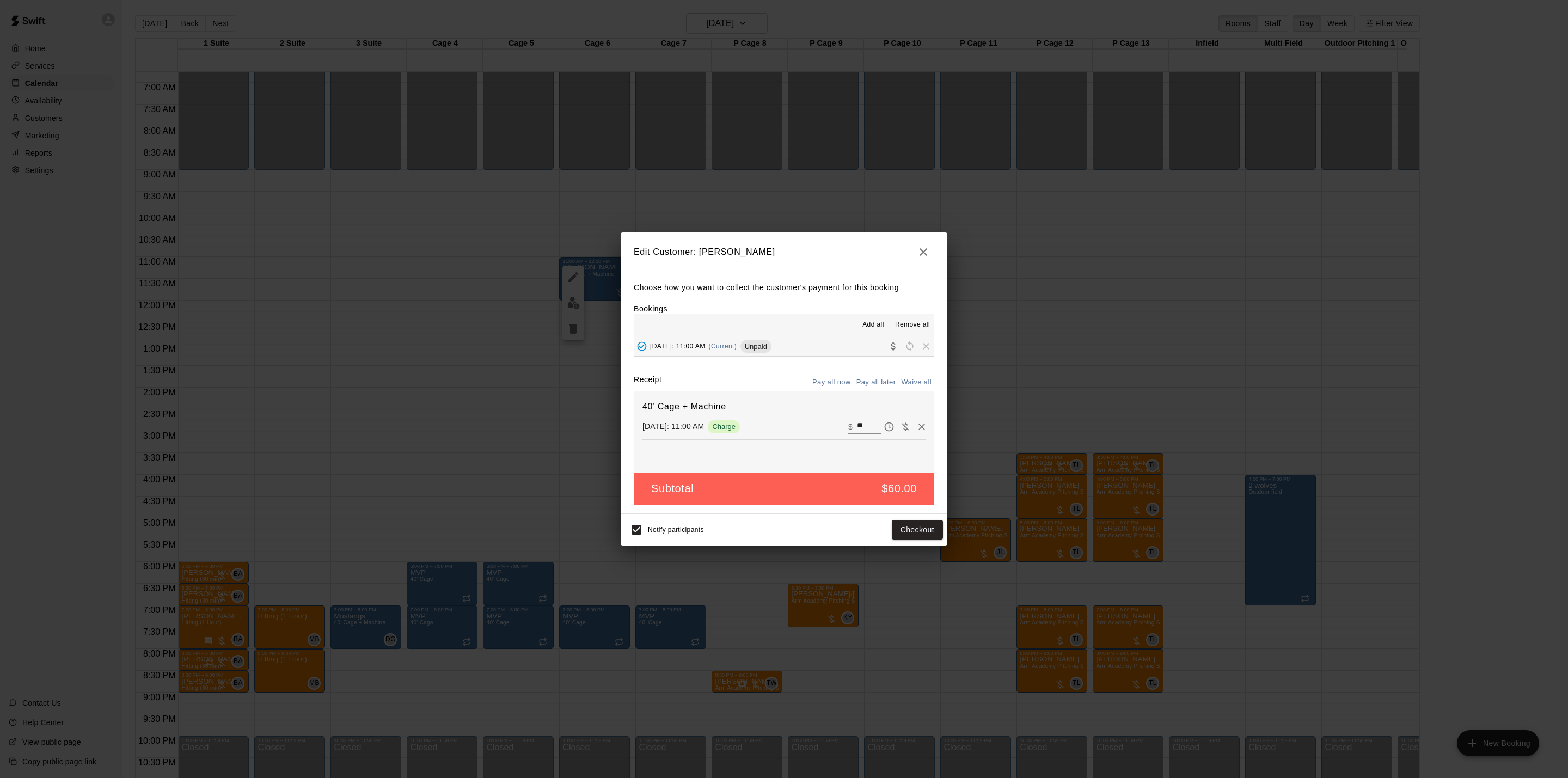
click at [677, 325] on div "Edit Customer: [PERSON_NAME] Choose how you want to collect the customer's paym…" at bounding box center [784, 389] width 1568 height 778
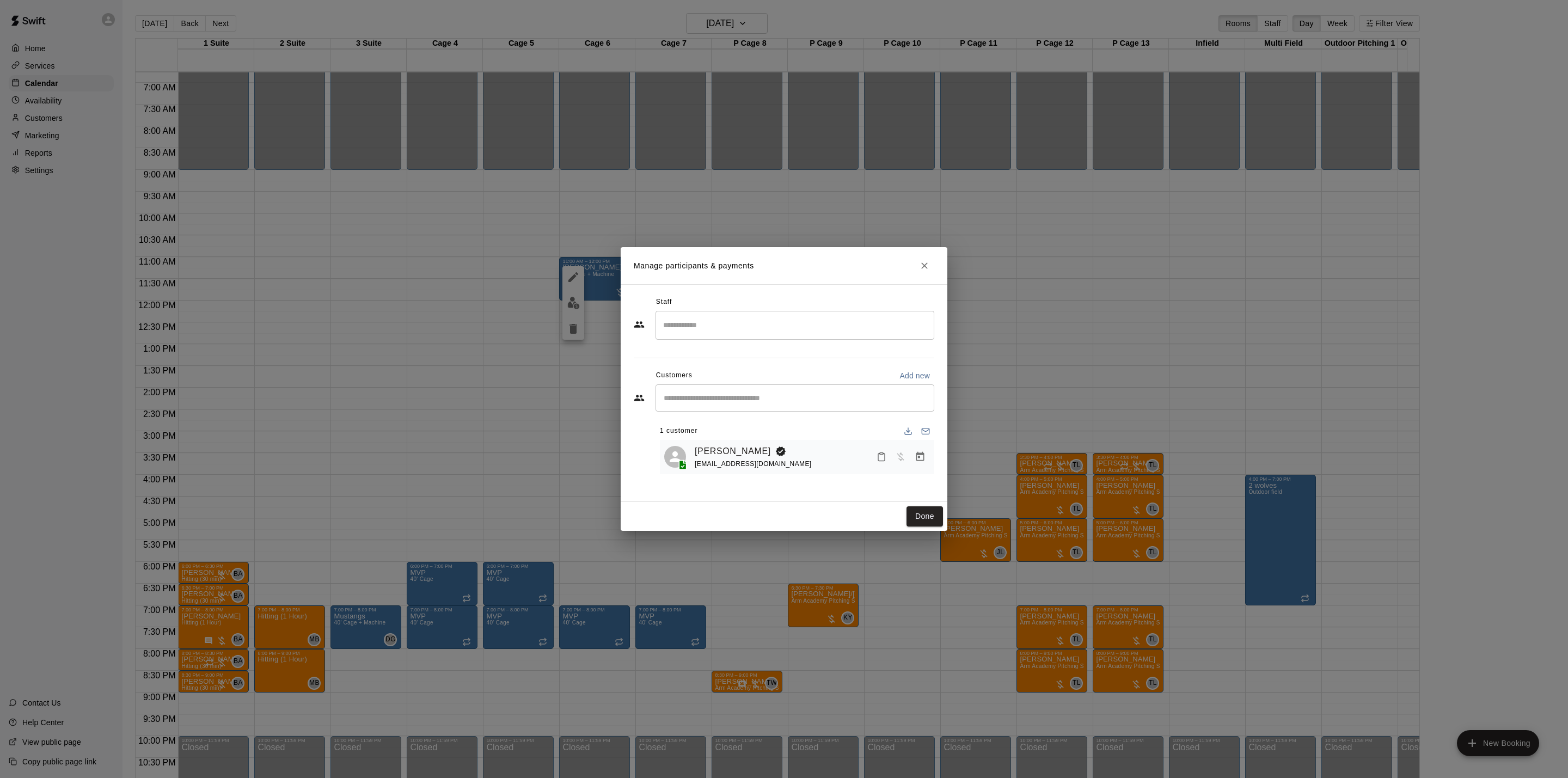
click at [677, 332] on div "Manage participants & payments Staff ​ Customers Add new ​ 1 customer [PERSON_N…" at bounding box center [784, 389] width 1568 height 778
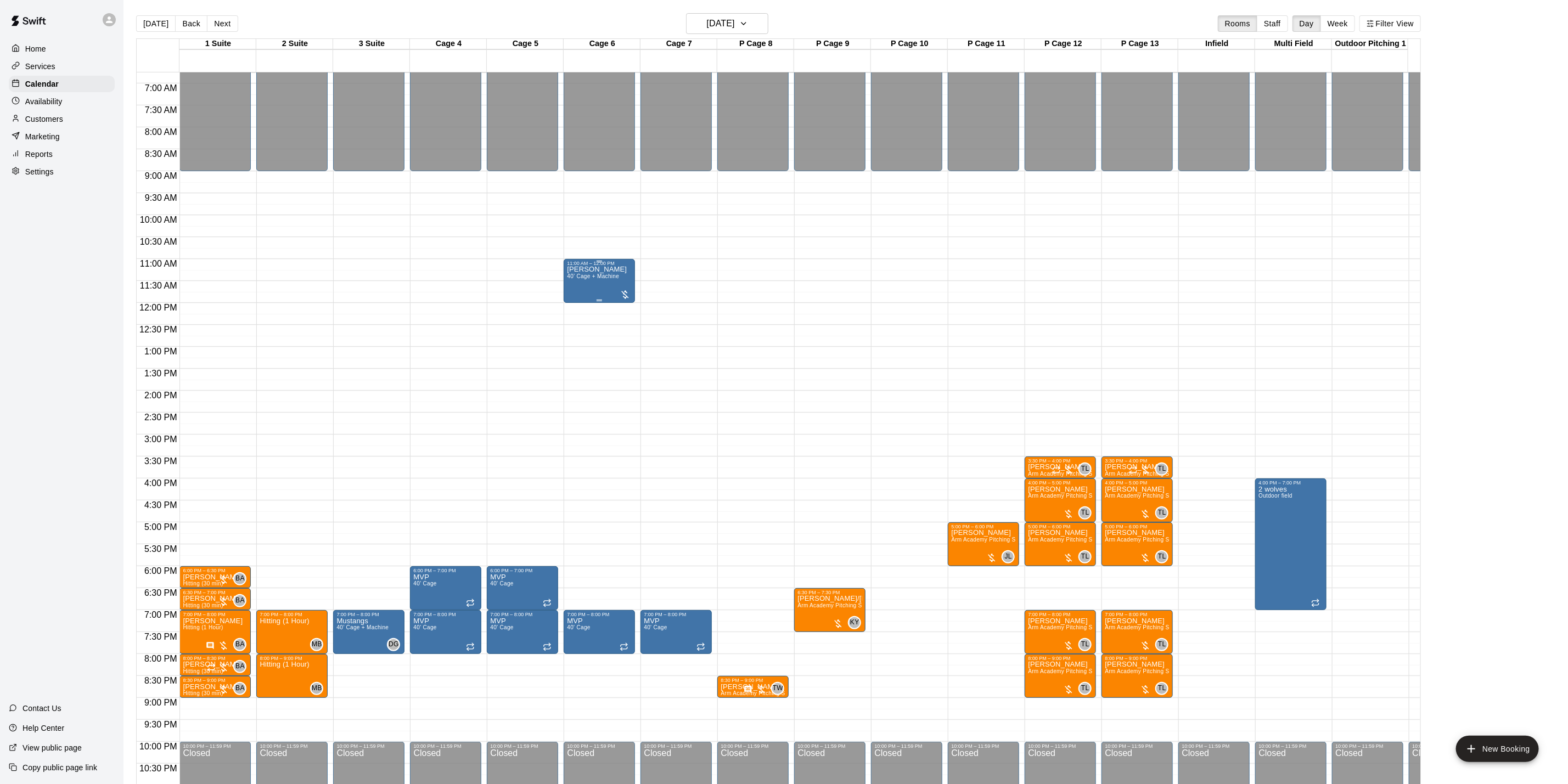
click at [598, 283] on div "[PERSON_NAME] 40’ Cage + Machine" at bounding box center [597, 658] width 60 height 784
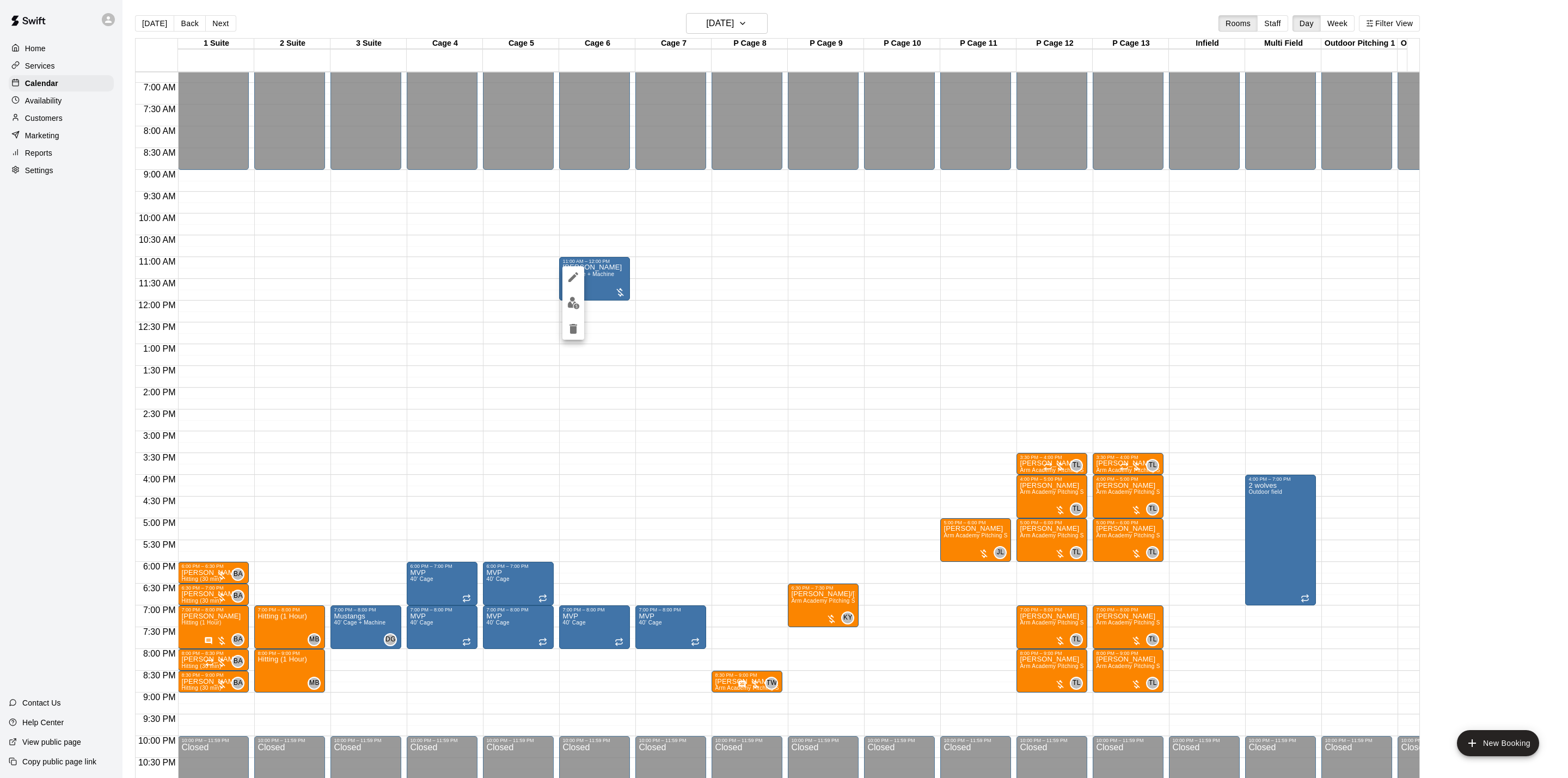
click at [575, 328] on icon "delete" at bounding box center [573, 329] width 8 height 10
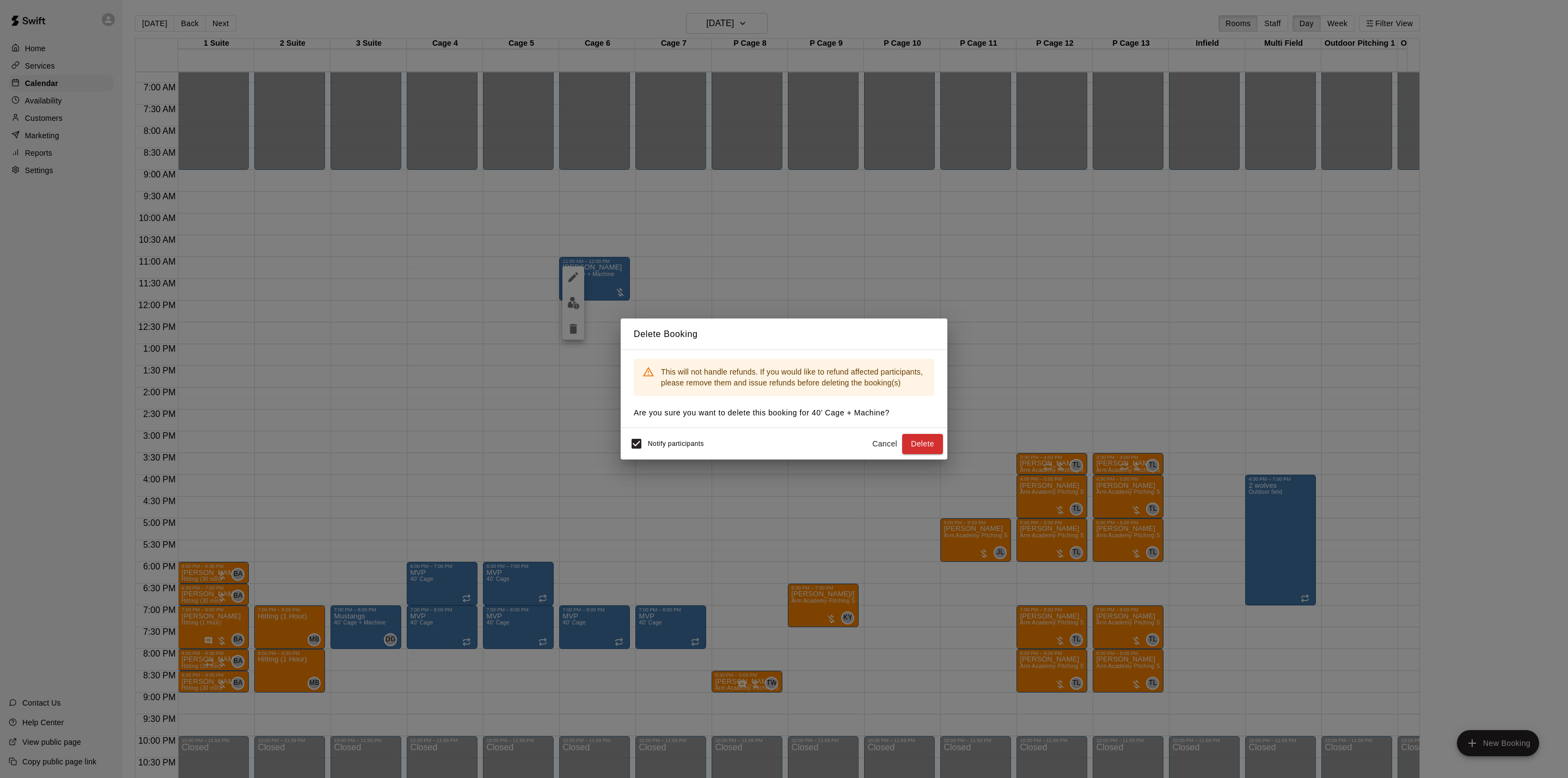
click at [677, 446] on div "Delete Booking This will not handle refunds. If you would like to refund affect…" at bounding box center [784, 389] width 1568 height 778
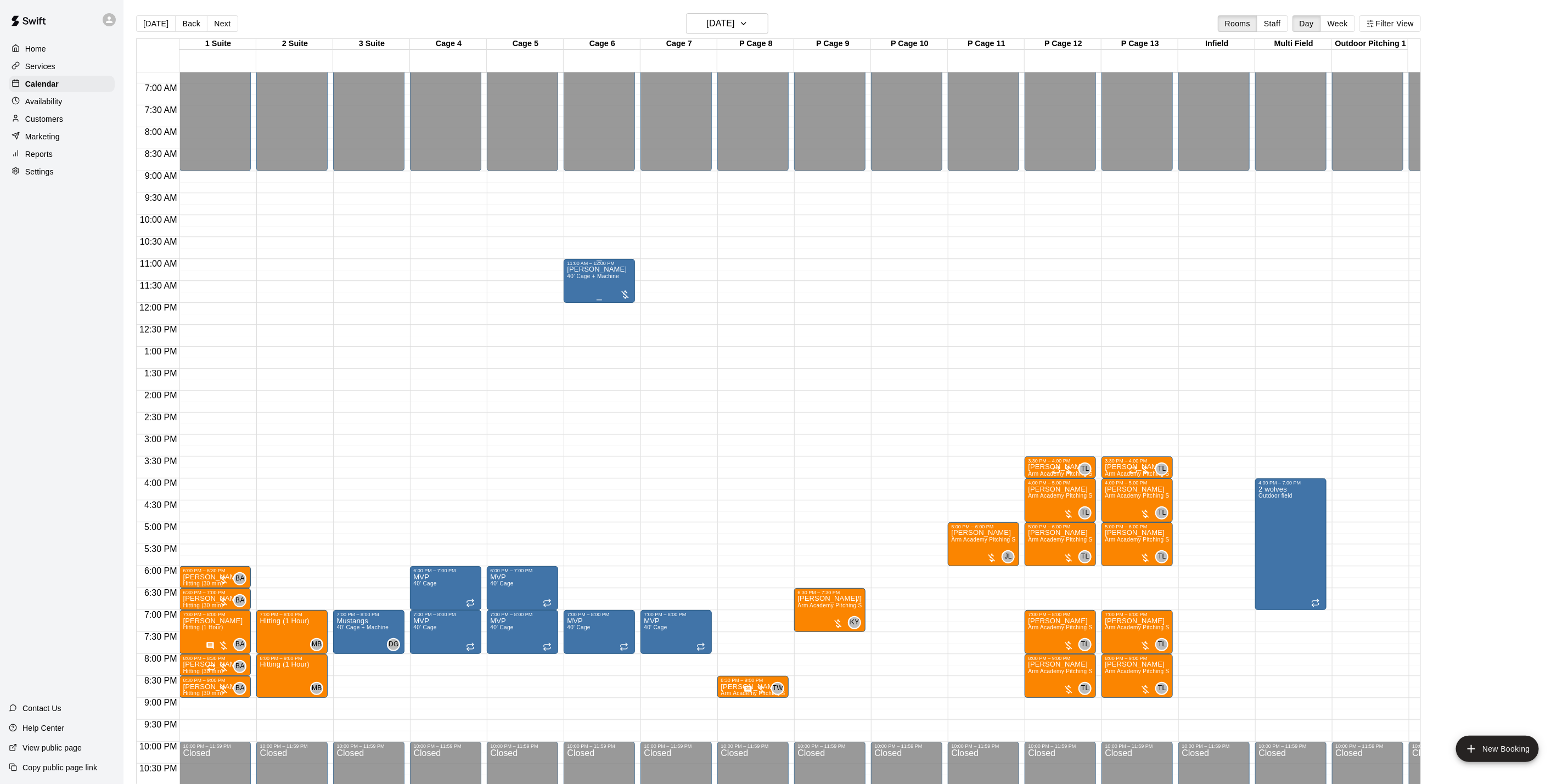
click at [598, 287] on div "[PERSON_NAME] 40’ Cage + Machine" at bounding box center [597, 658] width 60 height 784
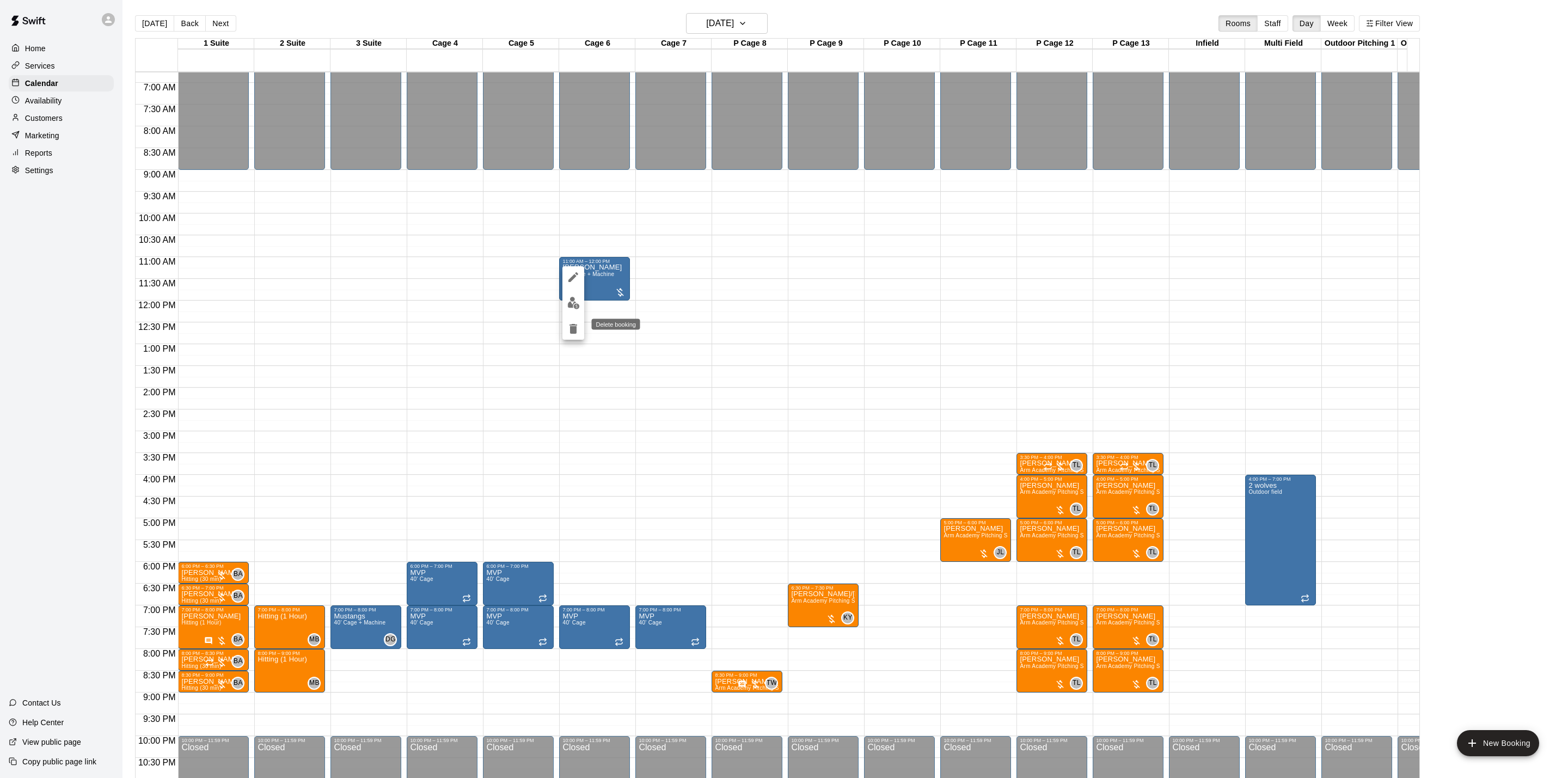
click at [567, 333] on icon "delete" at bounding box center [573, 329] width 13 height 13
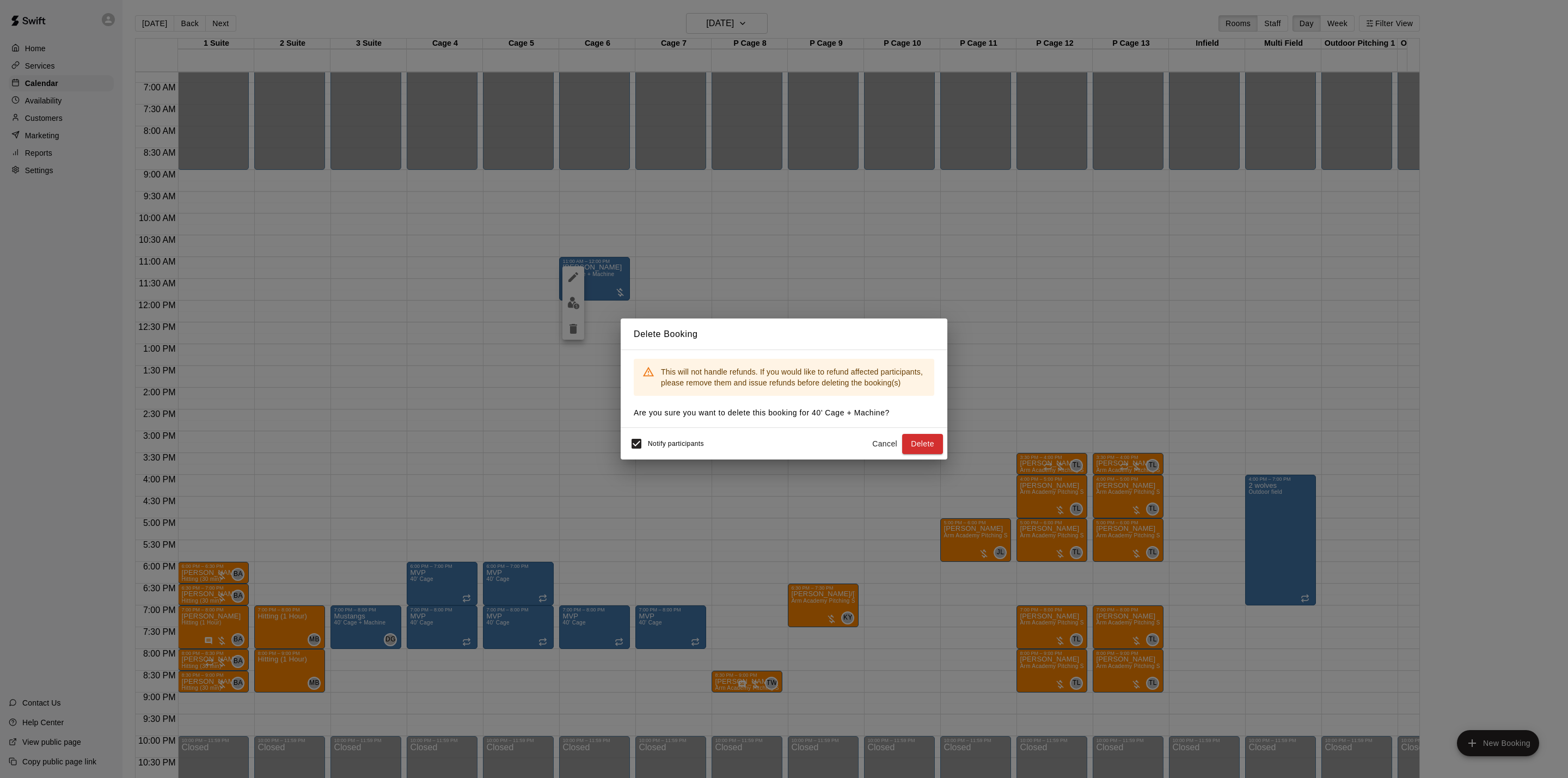
click at [677, 454] on button "Delete" at bounding box center [922, 444] width 41 height 20
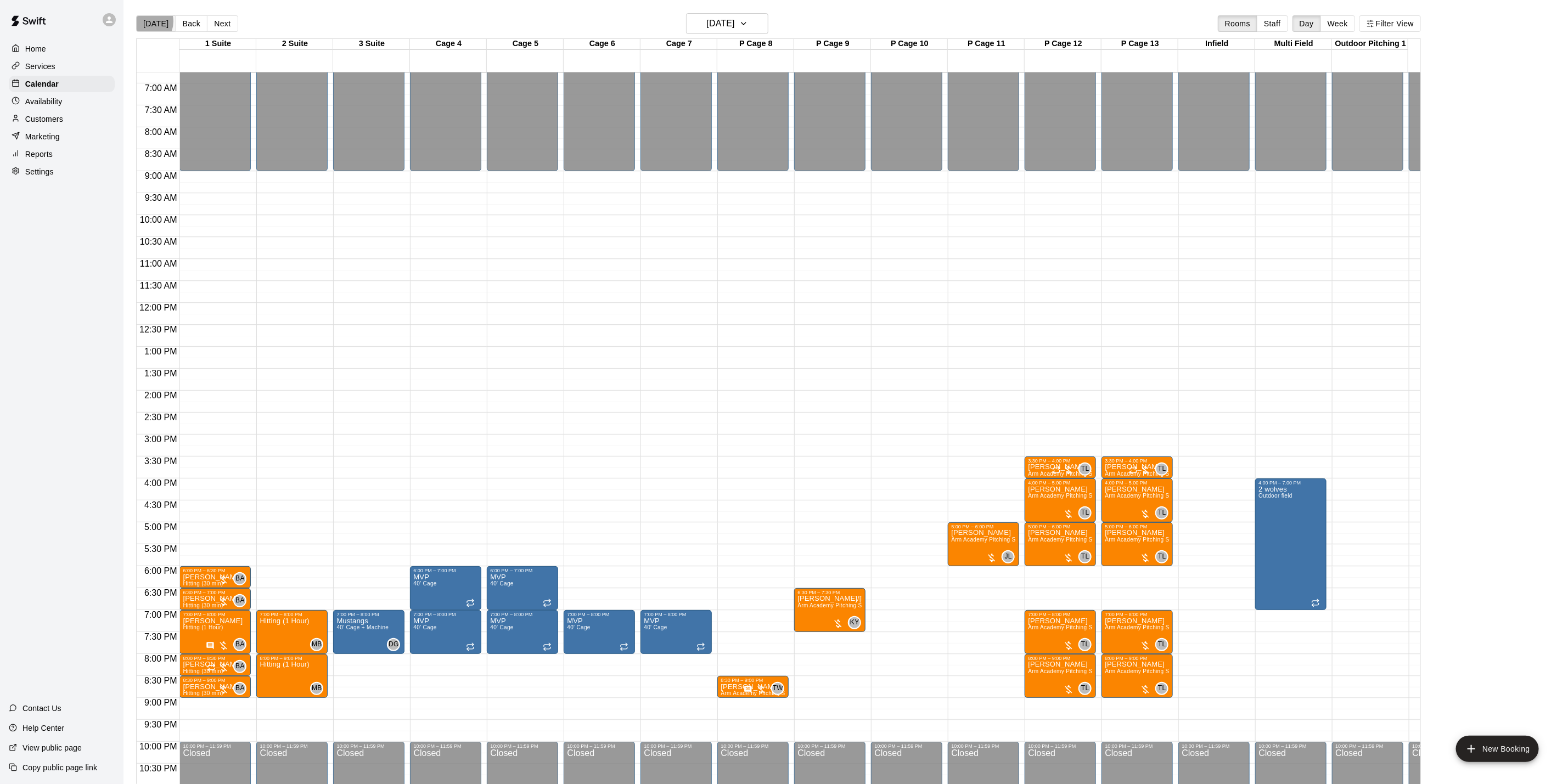
click at [144, 22] on button "[DATE]" at bounding box center [156, 23] width 39 height 17
